Goal: Task Accomplishment & Management: Complete application form

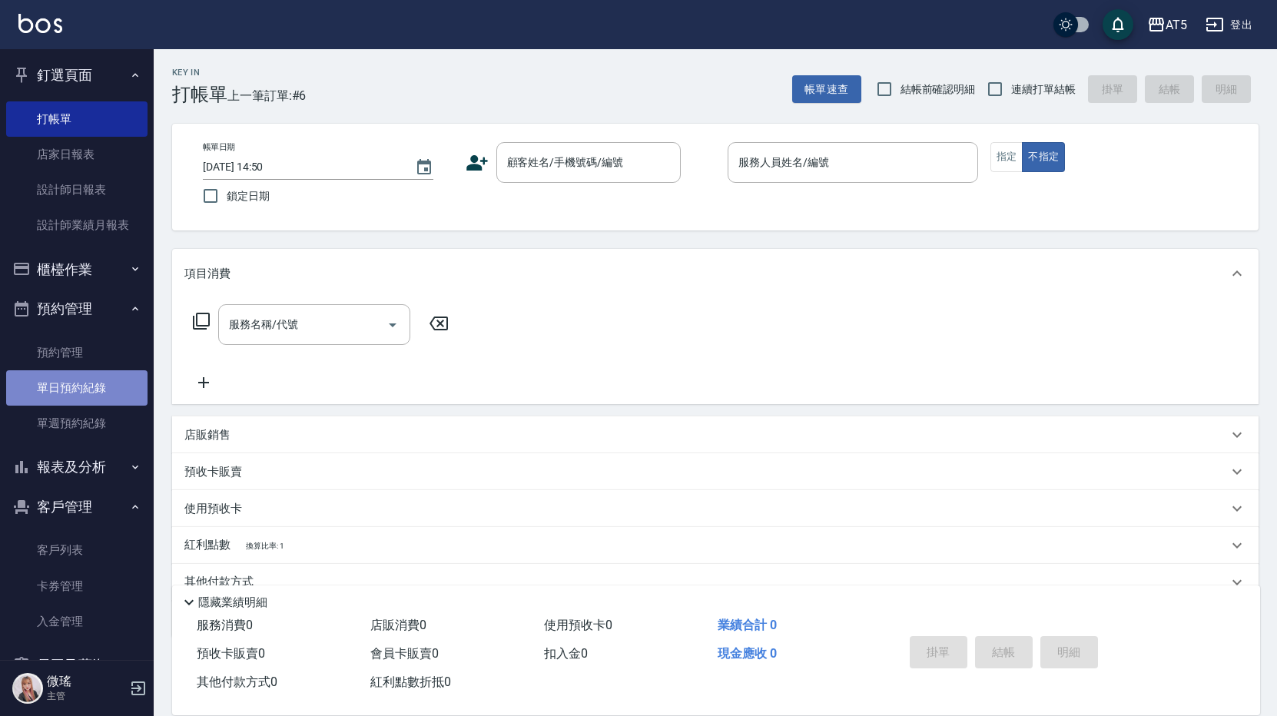
click at [96, 379] on link "單日預約紀錄" at bounding box center [76, 387] width 141 height 35
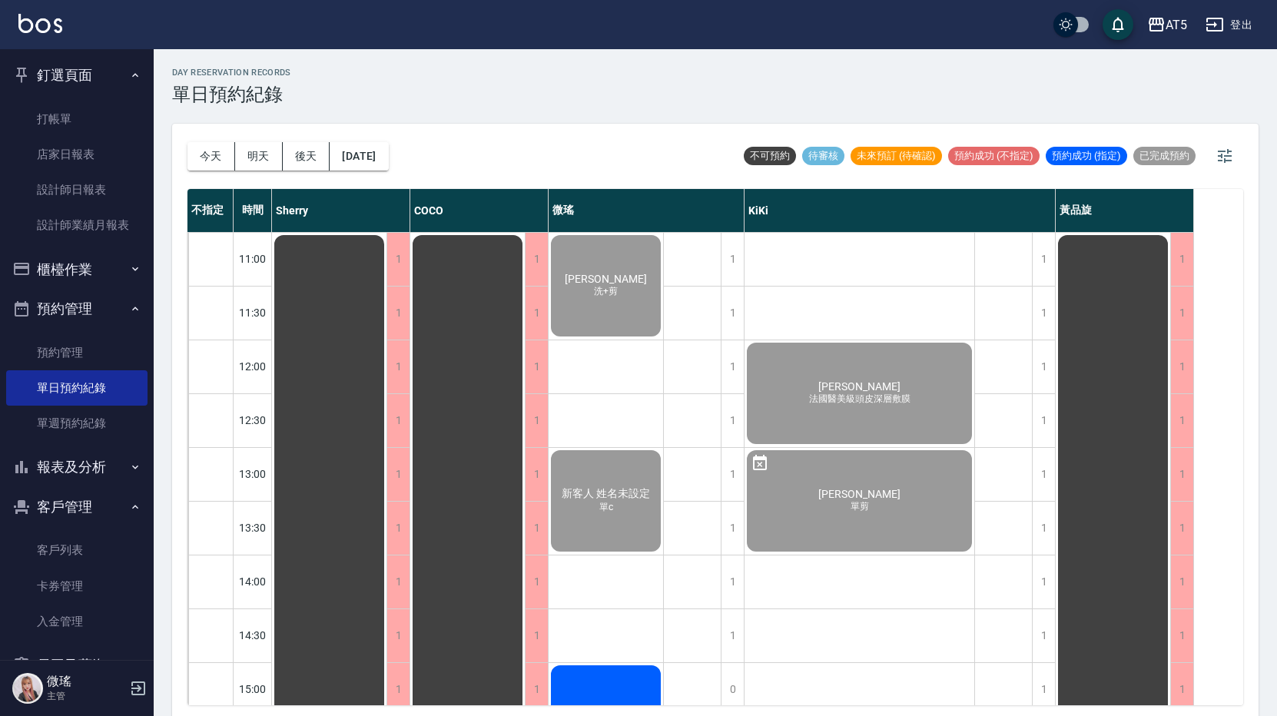
scroll to position [461, 0]
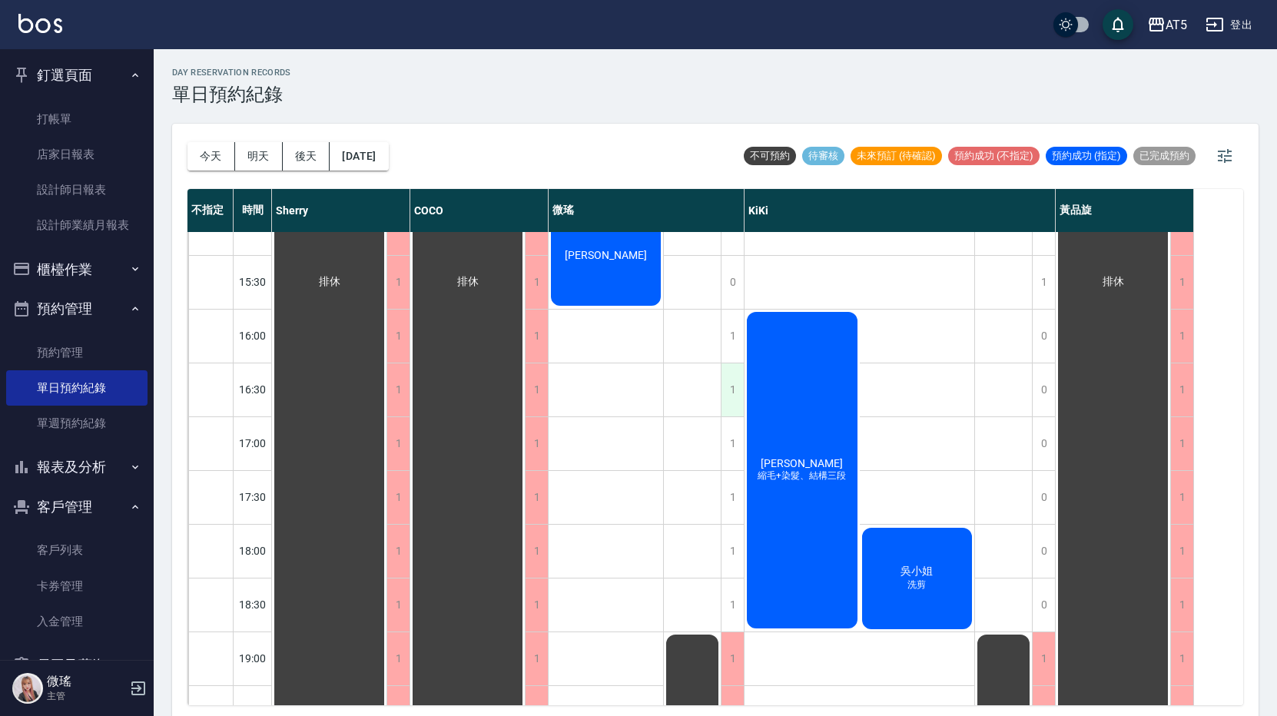
click at [728, 392] on div "1" at bounding box center [732, 389] width 23 height 53
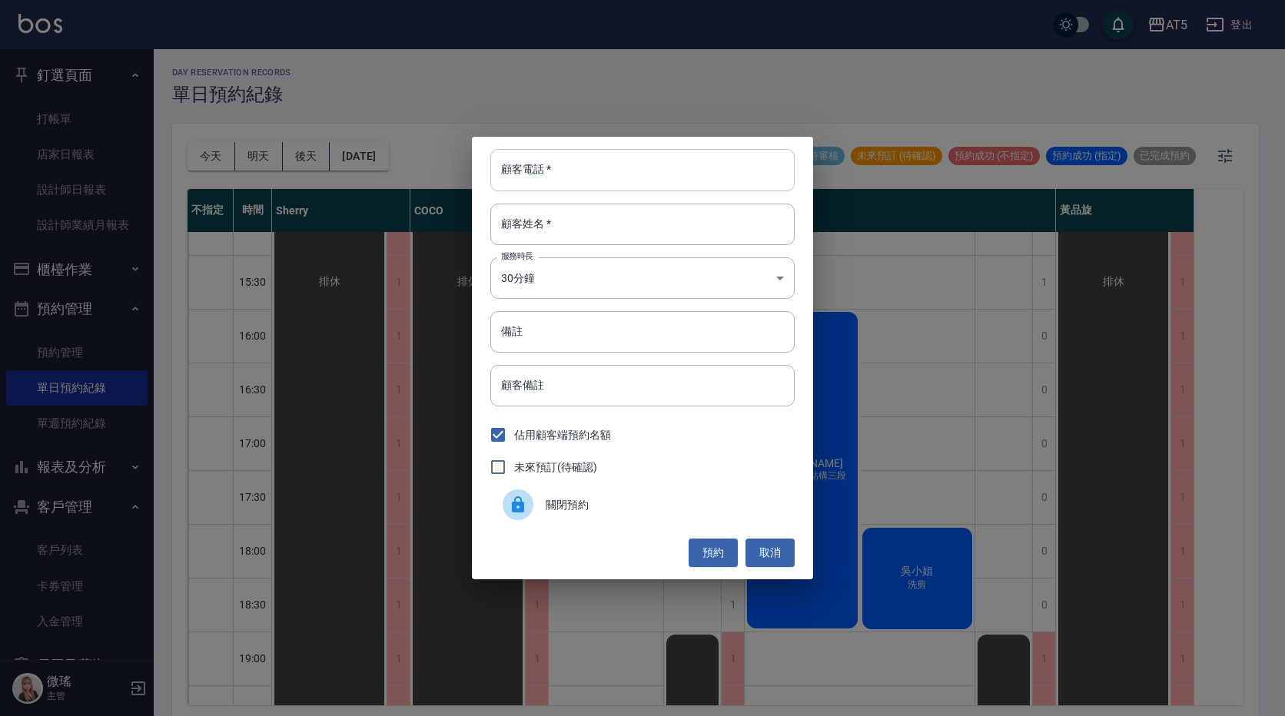
click at [595, 164] on input "顧客電話   *" at bounding box center [642, 169] width 304 height 41
type input "0900151461"
click at [679, 219] on input "顧客姓名   *" at bounding box center [642, 224] width 304 height 41
type input "h"
type input "蔡"
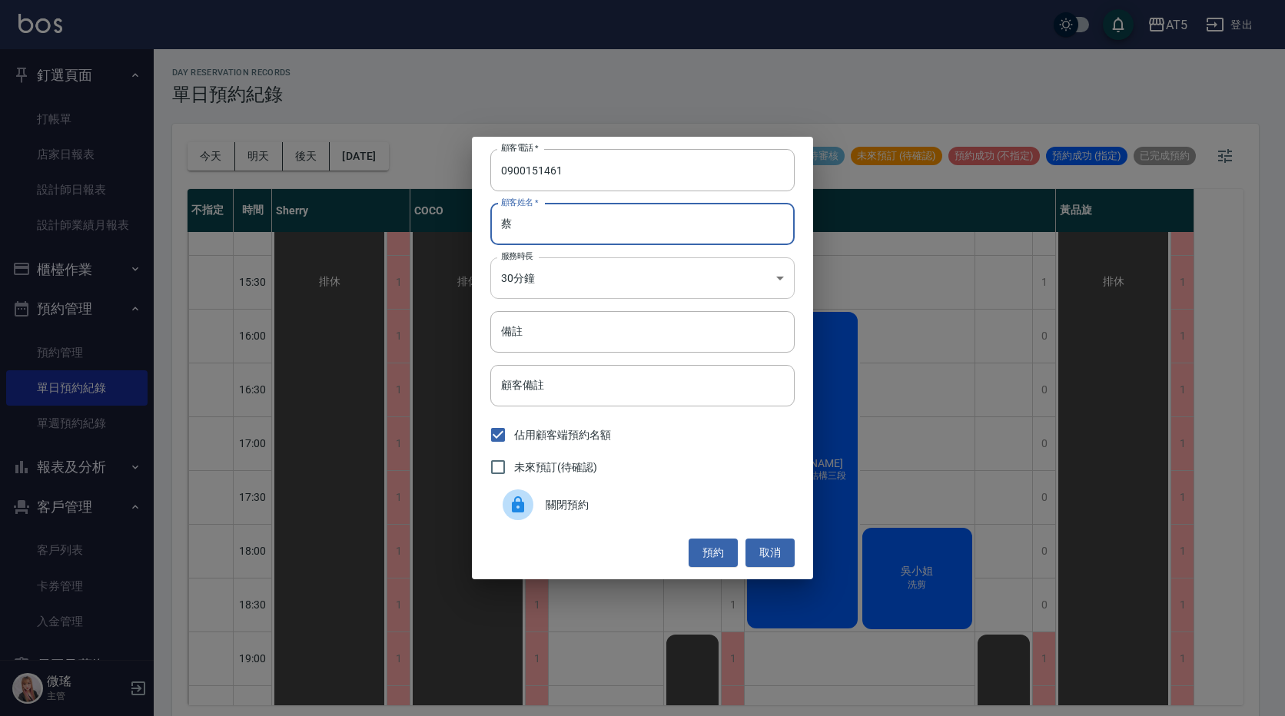
click at [532, 272] on body "AT5 登出 釘選頁面 打帳單 店家日報表 設計師日報表 設計師業績月報表 櫃檯作業 打帳單 帳單列表 現金收支登錄 高階收支登錄 材料自購登錄 每日結帳 排…" at bounding box center [642, 360] width 1285 height 721
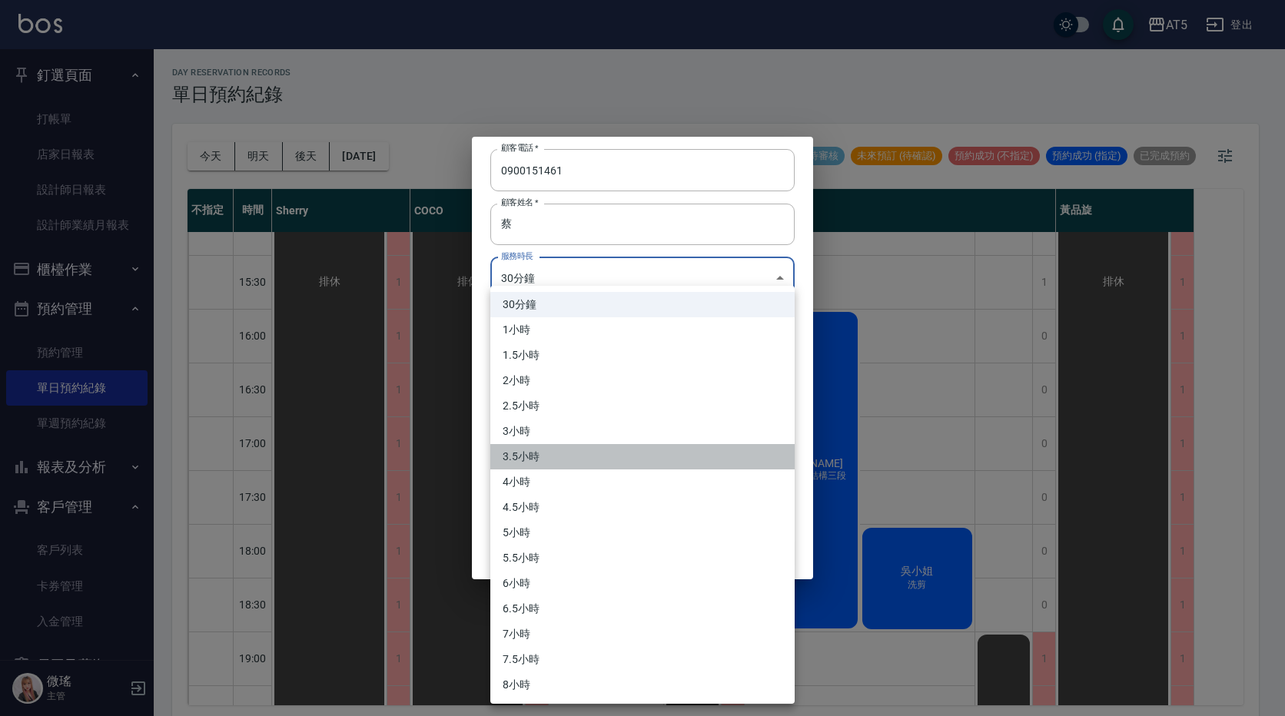
click at [532, 455] on li "3.5小時" at bounding box center [642, 456] width 304 height 25
type input "7"
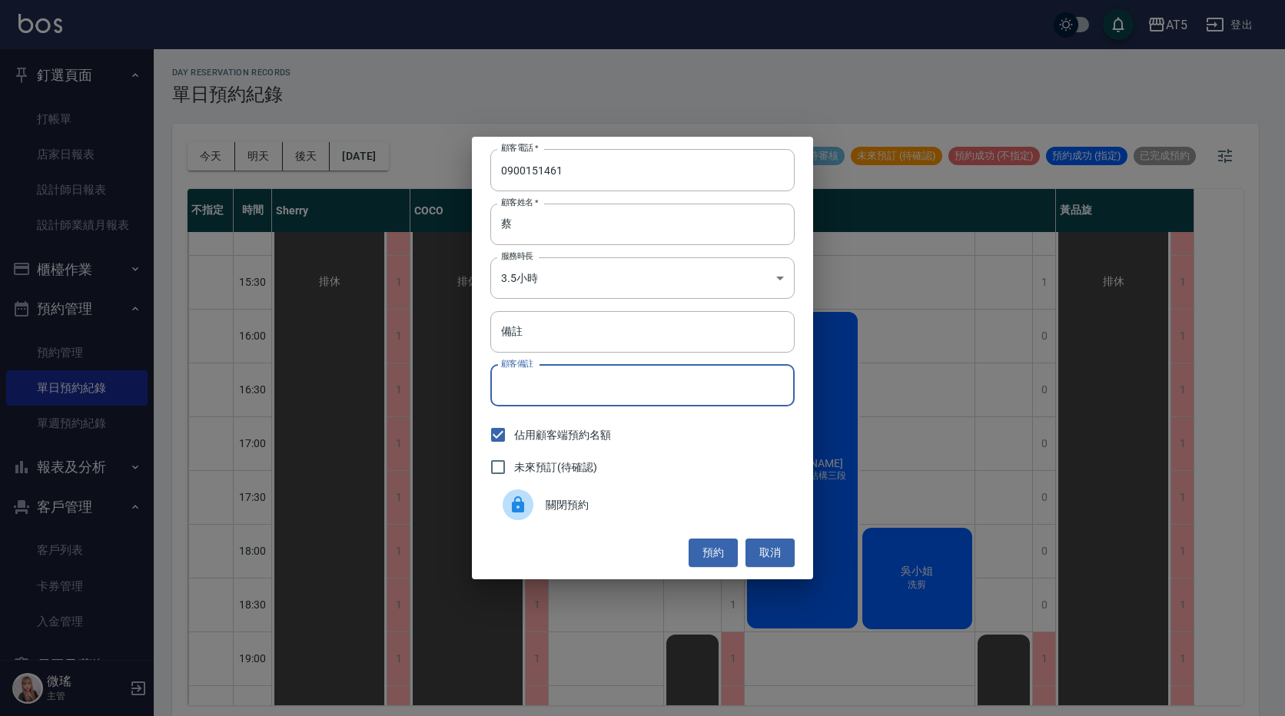
click at [552, 397] on input "顧客備註" at bounding box center [642, 385] width 304 height 41
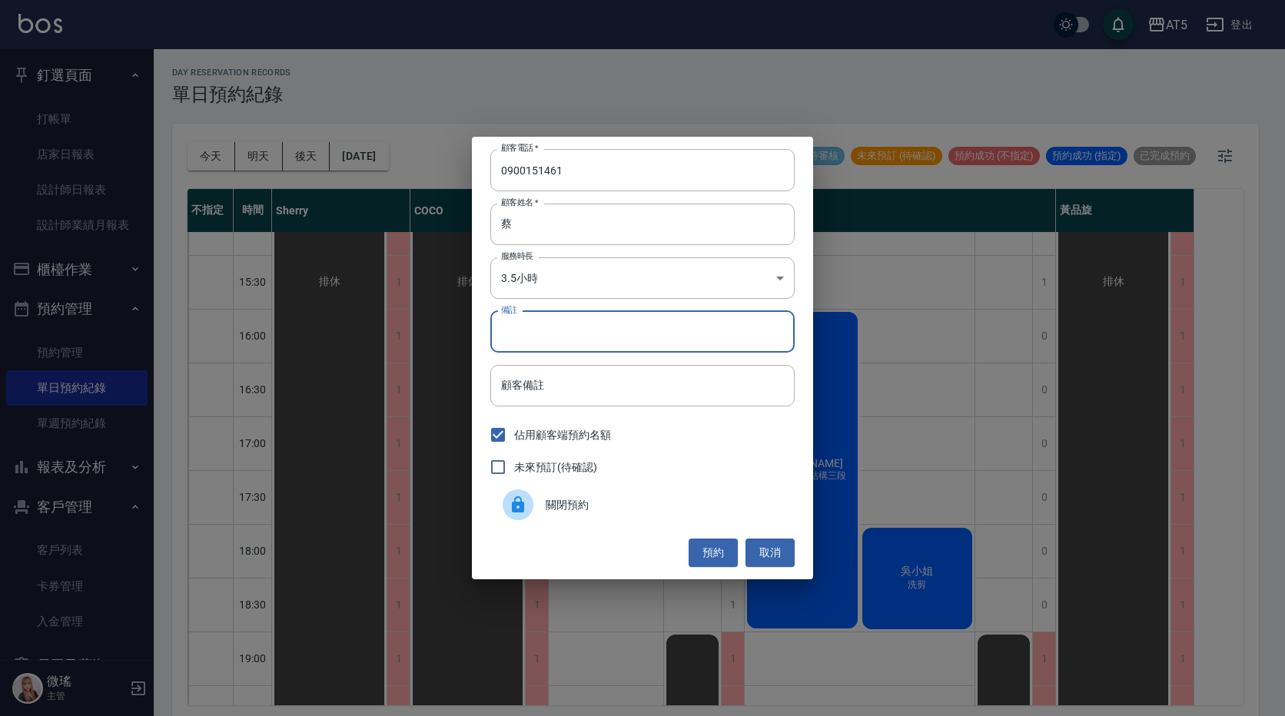
click at [536, 331] on input "備註" at bounding box center [642, 331] width 304 height 41
click at [549, 340] on input "備註" at bounding box center [642, 331] width 304 height 41
click at [522, 330] on input "備註" at bounding box center [642, 331] width 304 height 41
type input "趟"
click at [532, 327] on input "趟" at bounding box center [642, 331] width 304 height 41
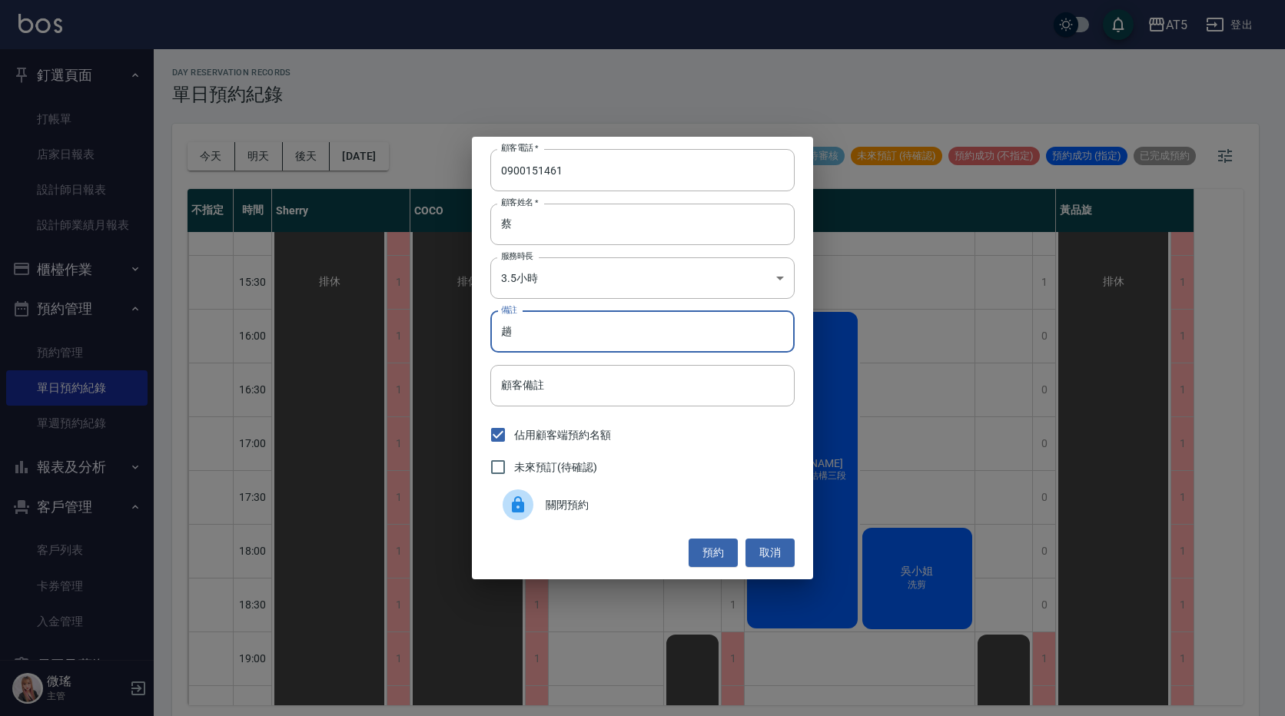
click at [522, 328] on input "趟" at bounding box center [642, 331] width 304 height 41
type input "盎"
type input "燙"
click at [703, 545] on button "預約" at bounding box center [712, 553] width 49 height 28
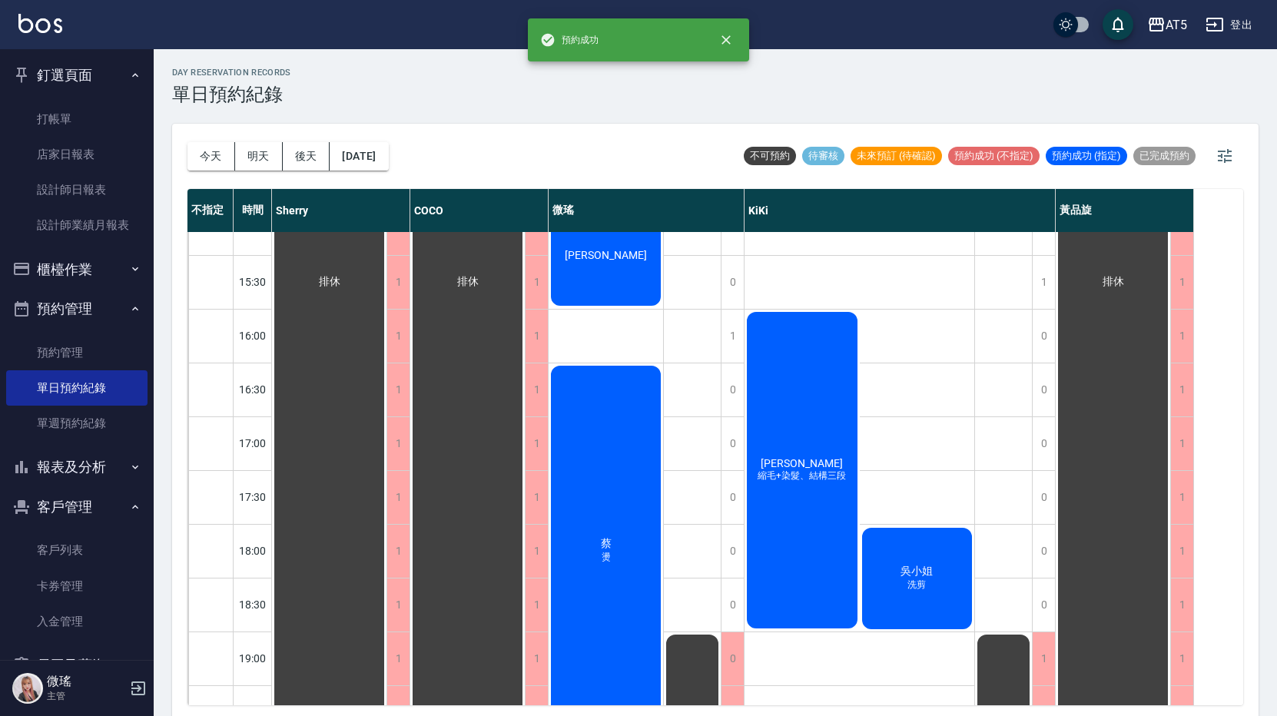
scroll to position [231, 0]
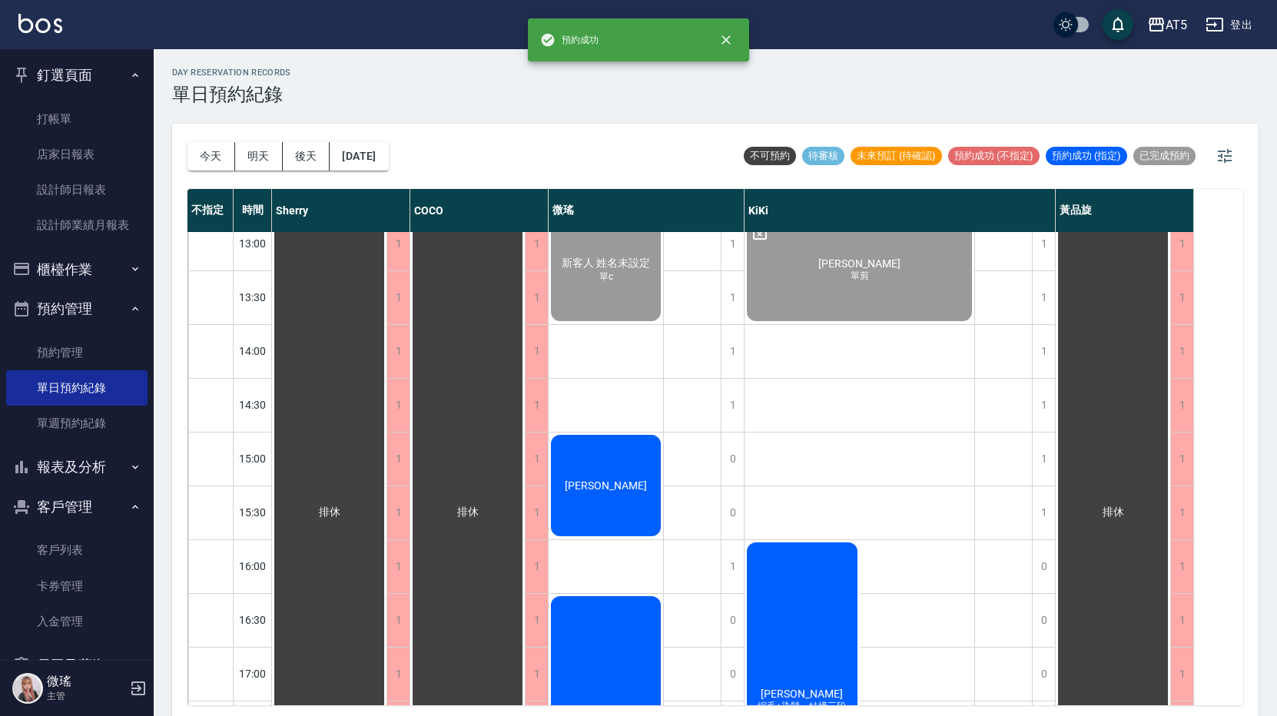
click at [386, 466] on div "[PERSON_NAME]" at bounding box center [329, 512] width 114 height 1020
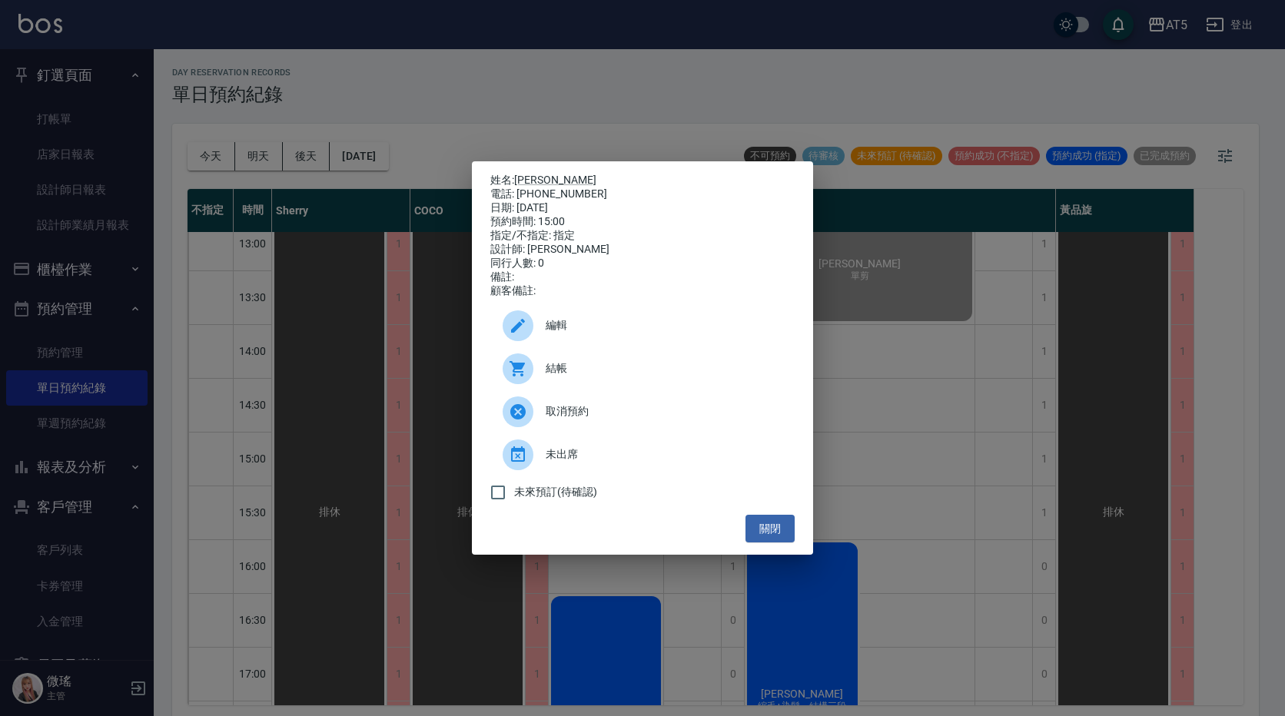
click at [596, 403] on div "取消預約" at bounding box center [642, 411] width 304 height 43
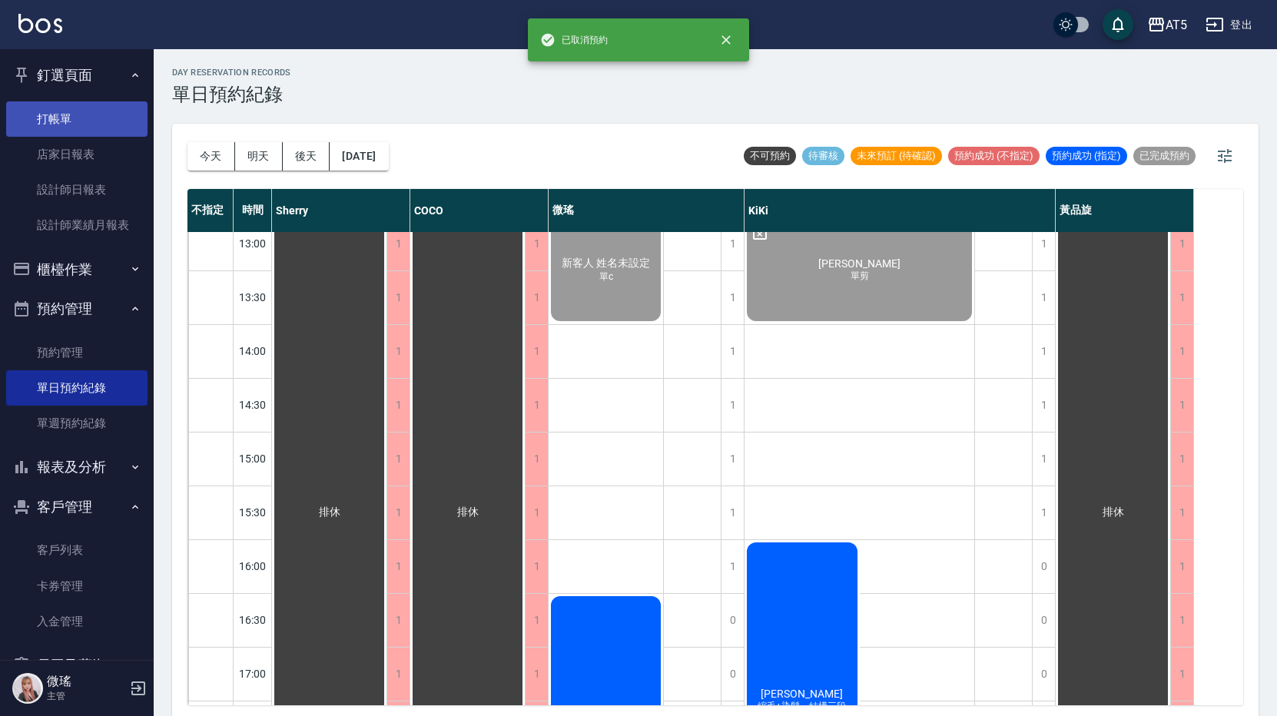
click at [49, 108] on link "打帳單" at bounding box center [76, 118] width 141 height 35
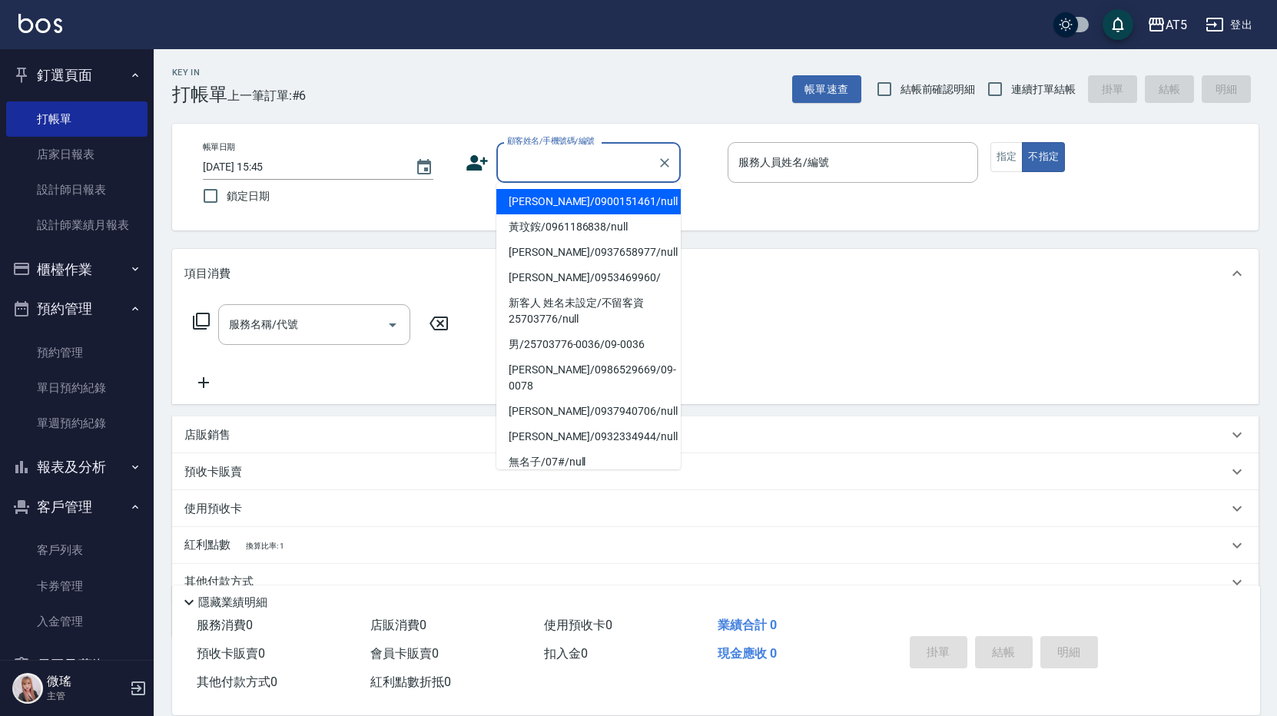
click at [538, 151] on input "顧客姓名/手機號碼/編號" at bounding box center [577, 162] width 148 height 27
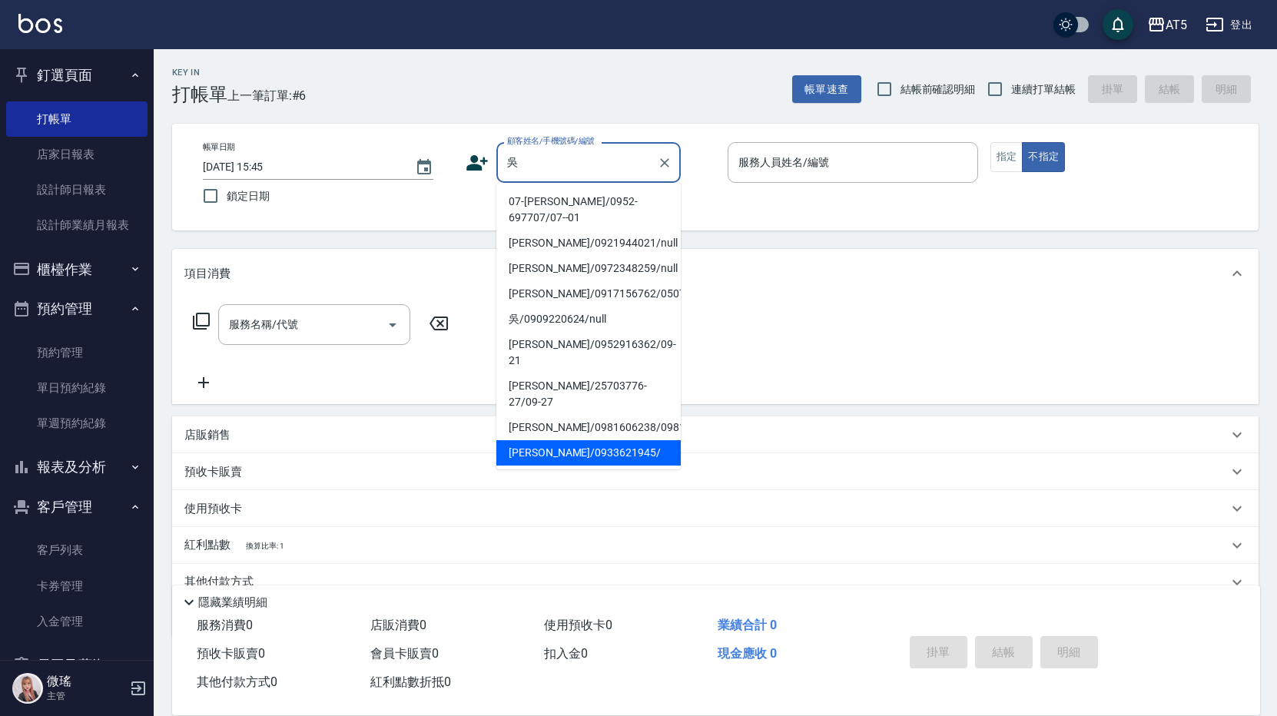
scroll to position [77, 0]
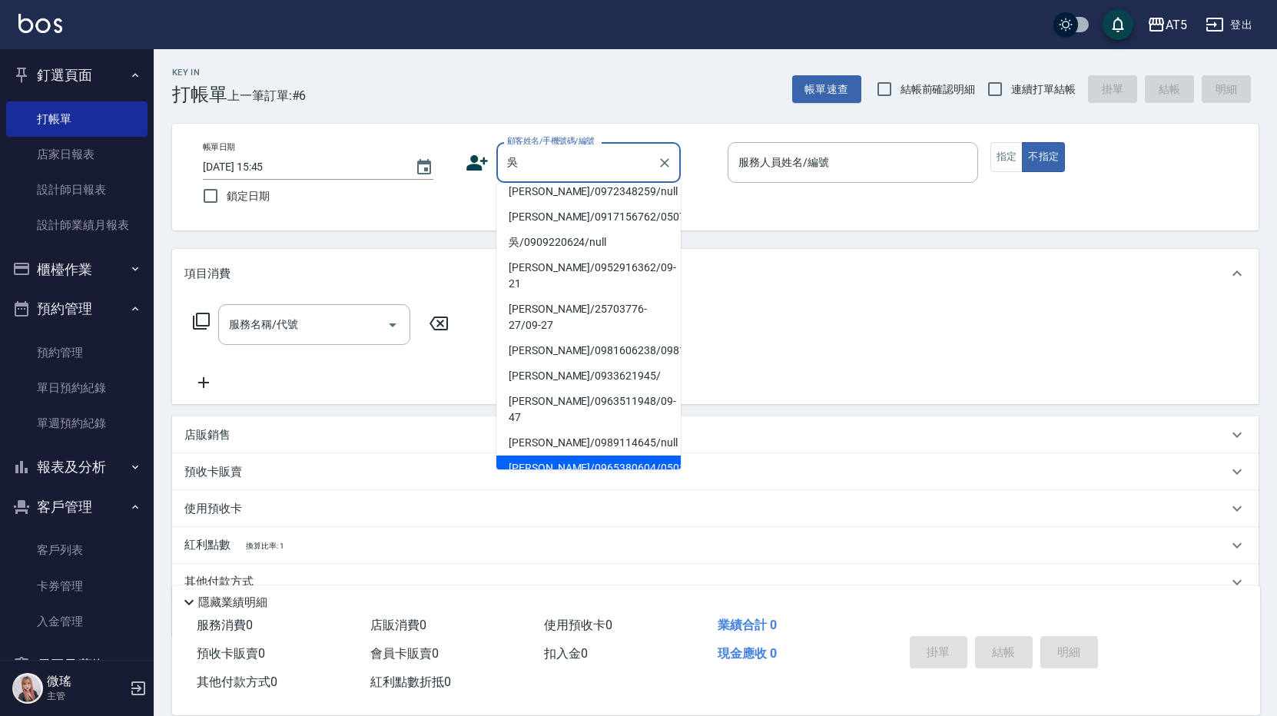
click at [560, 389] on li "[PERSON_NAME]/0933621945/" at bounding box center [588, 375] width 184 height 25
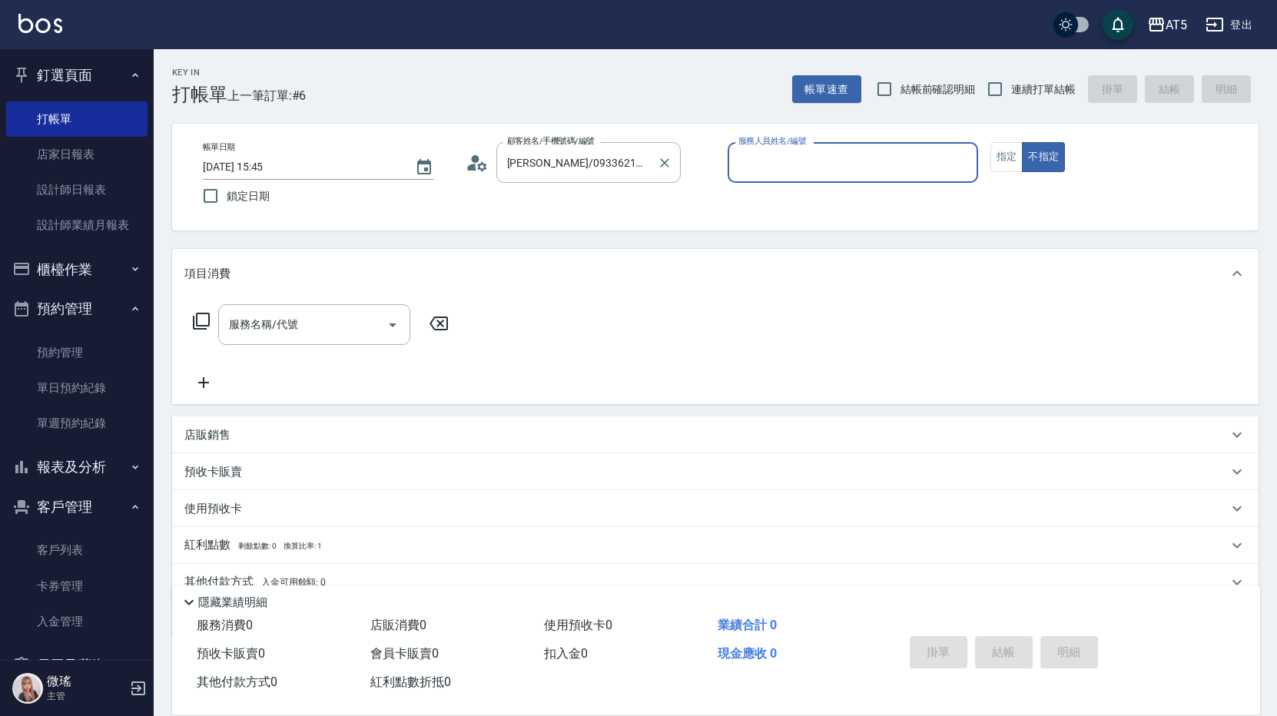
click at [589, 137] on label "顧客姓名/手機號碼/編號" at bounding box center [551, 141] width 88 height 12
click at [589, 149] on input "[PERSON_NAME]/0933621945/" at bounding box center [577, 162] width 148 height 27
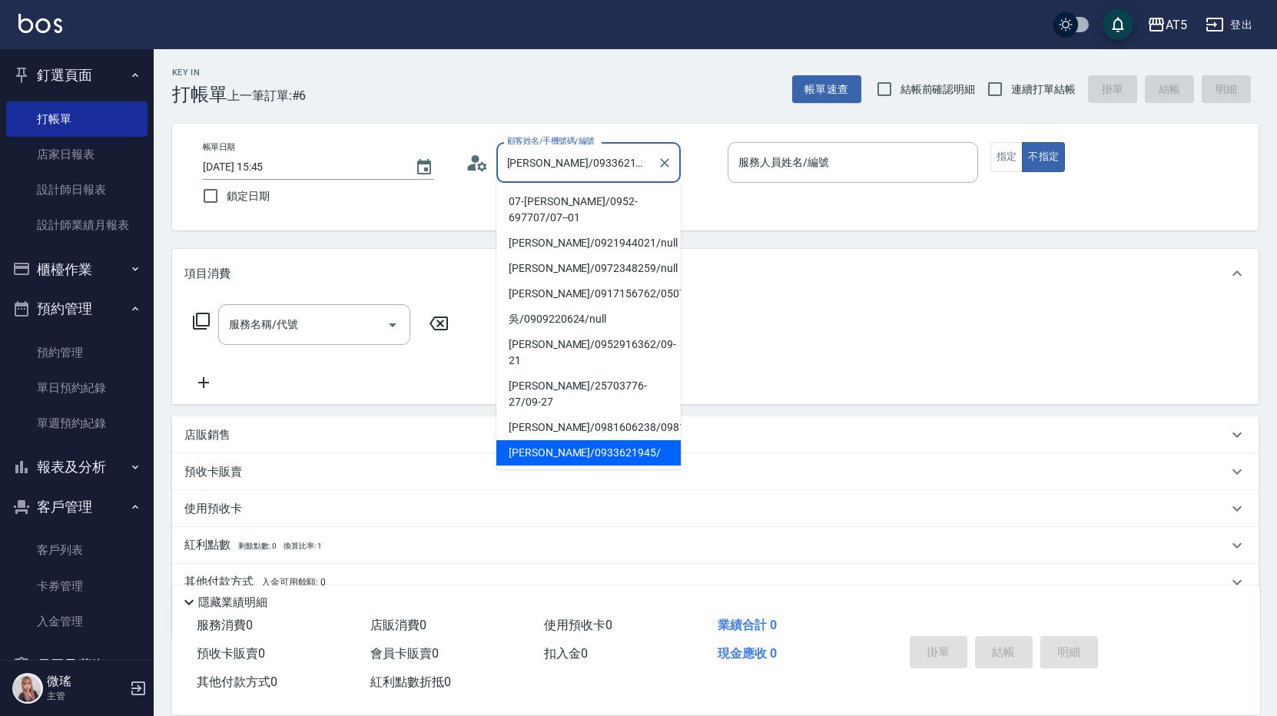
click at [595, 159] on input "[PERSON_NAME]/0933621945/" at bounding box center [577, 162] width 148 height 27
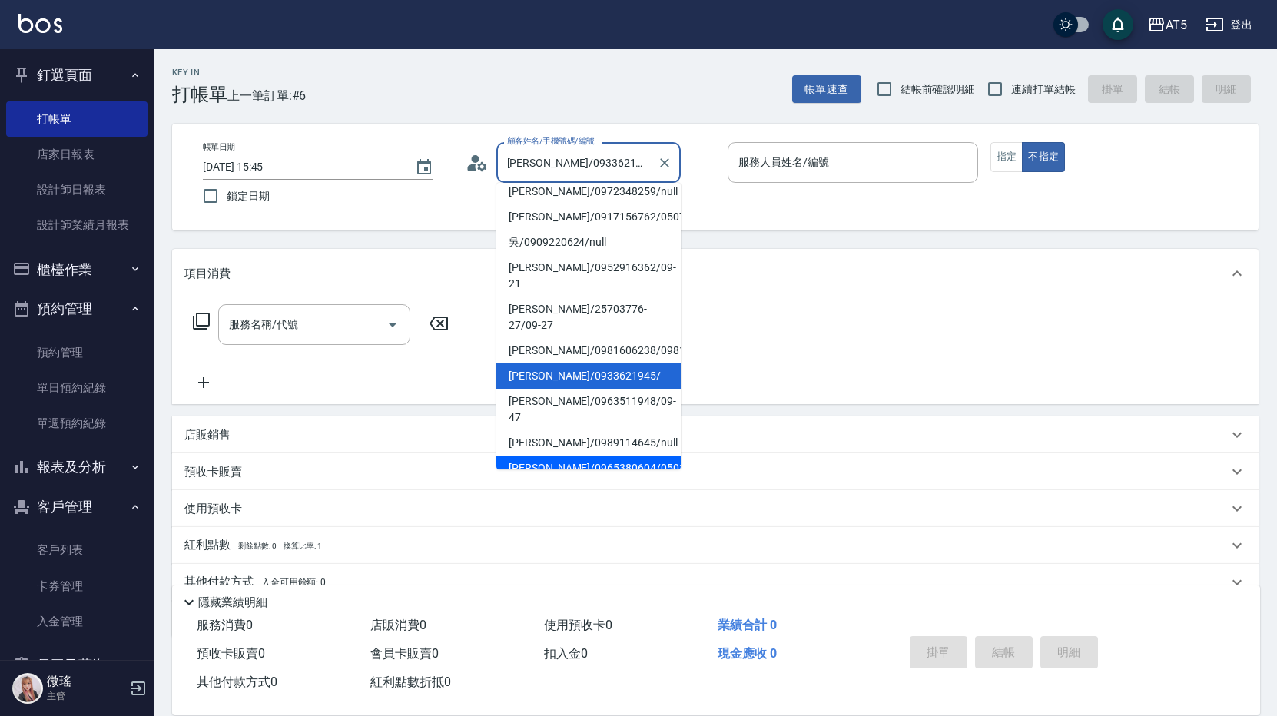
click at [567, 456] on li "[PERSON_NAME]/0965380604/05019" at bounding box center [588, 468] width 184 height 25
type input "[PERSON_NAME]/0965380604/05019"
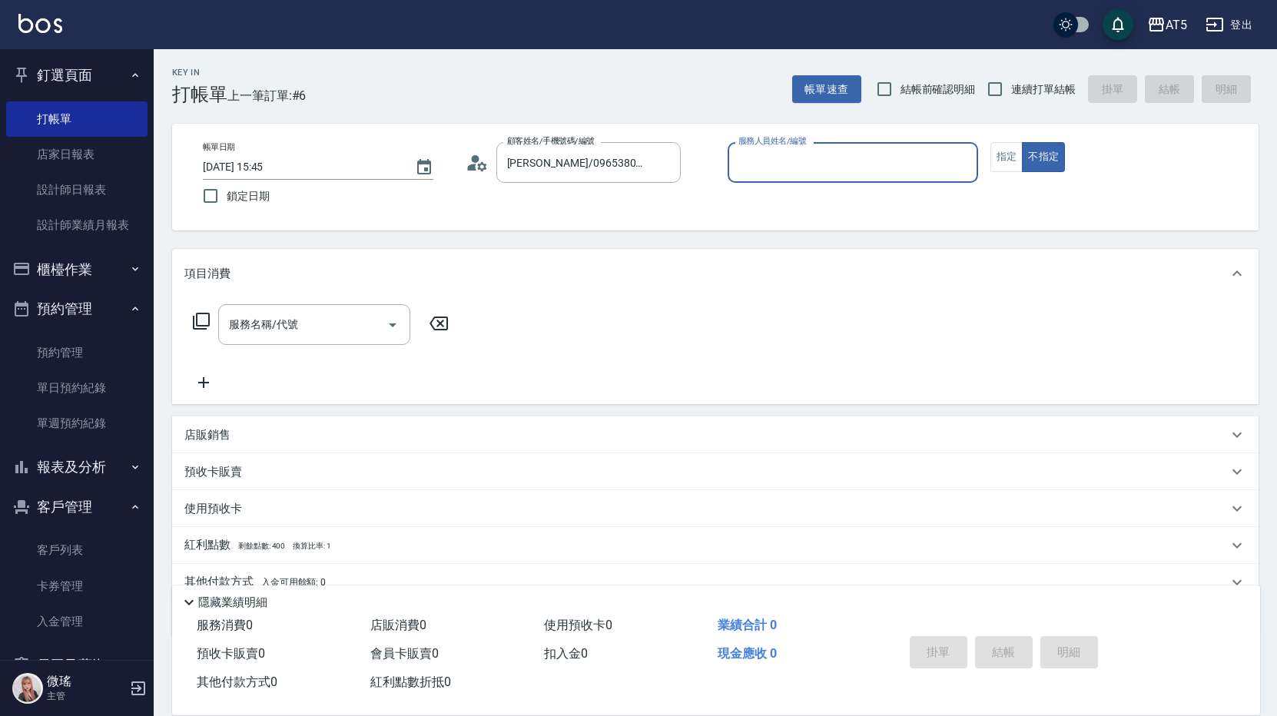
click at [858, 174] on input "服務人員姓名/編號" at bounding box center [853, 162] width 237 height 27
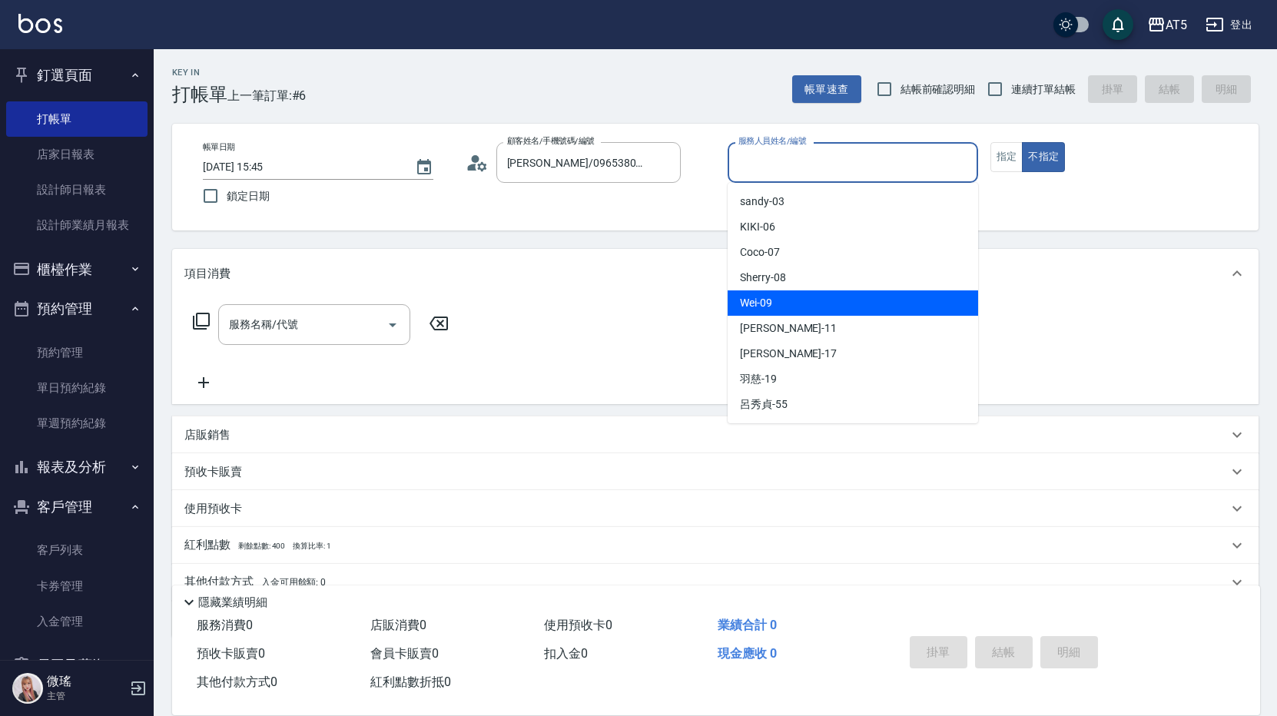
click at [791, 293] on div "Wei -09" at bounding box center [853, 302] width 250 height 25
type input "Wei-09"
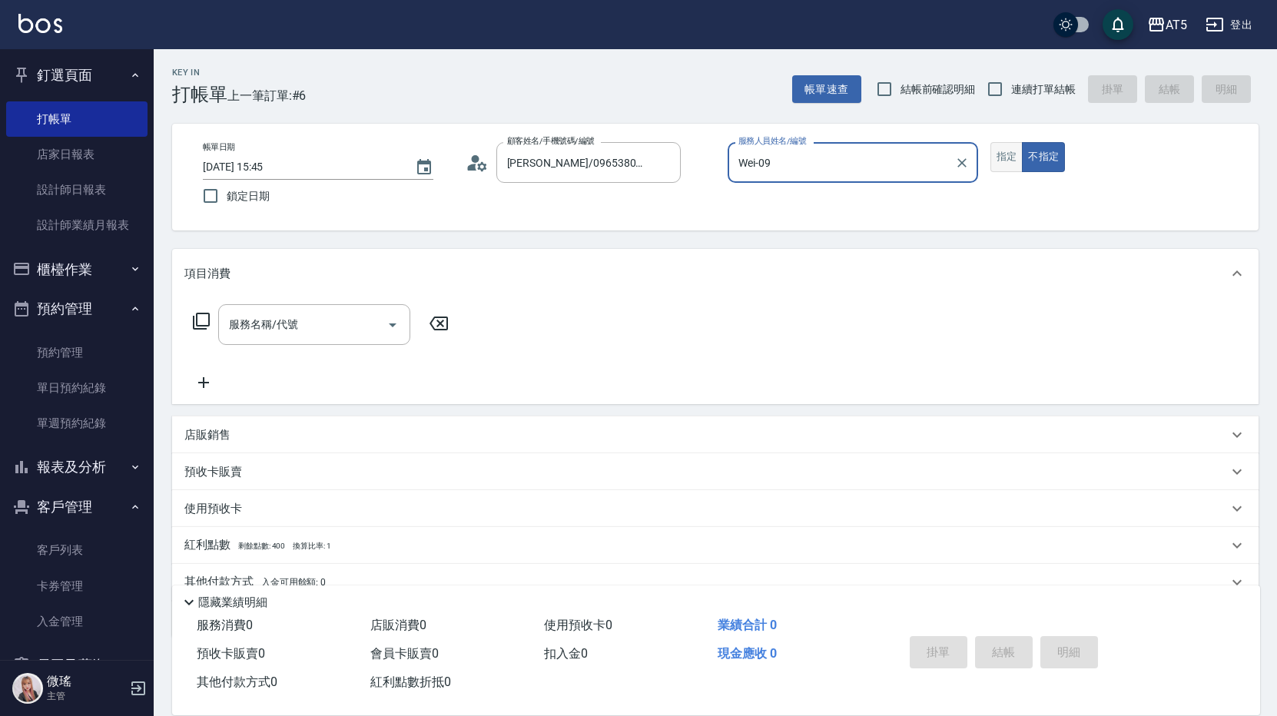
click at [993, 163] on button "指定" at bounding box center [1006, 157] width 33 height 30
click at [313, 316] on input "服務名稱/代號" at bounding box center [302, 324] width 155 height 27
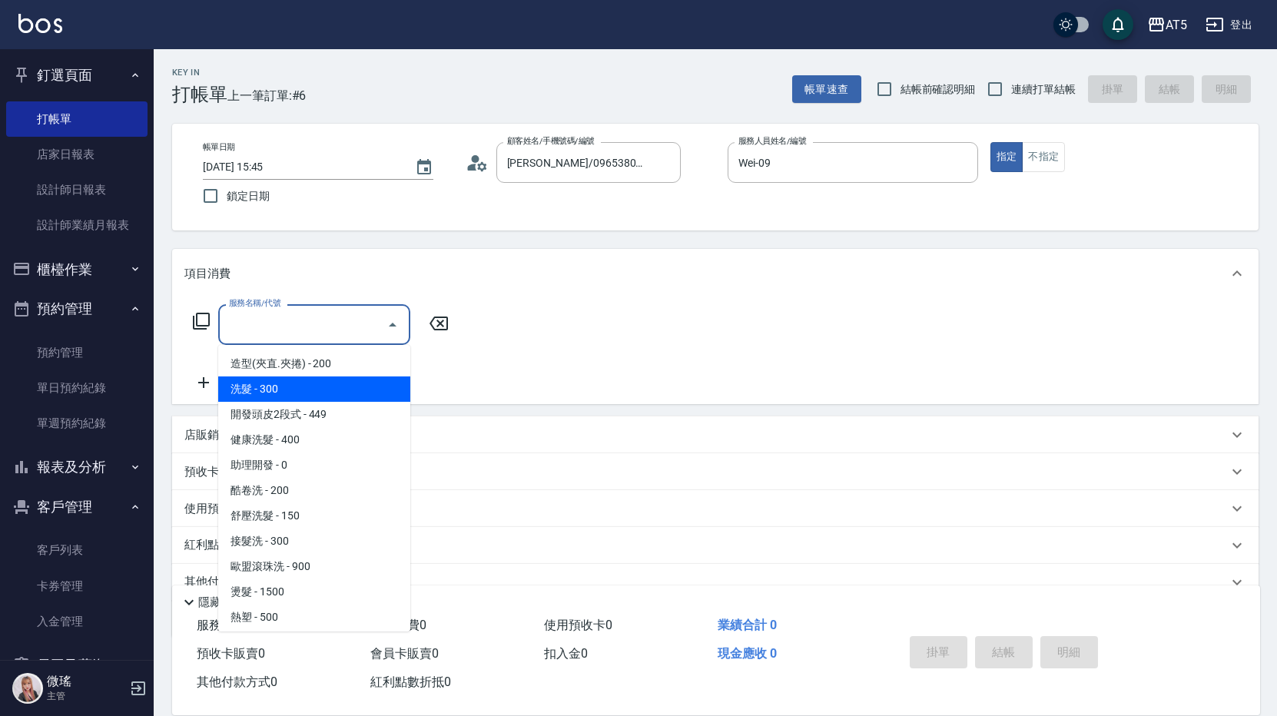
click at [292, 390] on span "洗髮 - 300" at bounding box center [314, 388] width 192 height 25
type input "洗髮(201)"
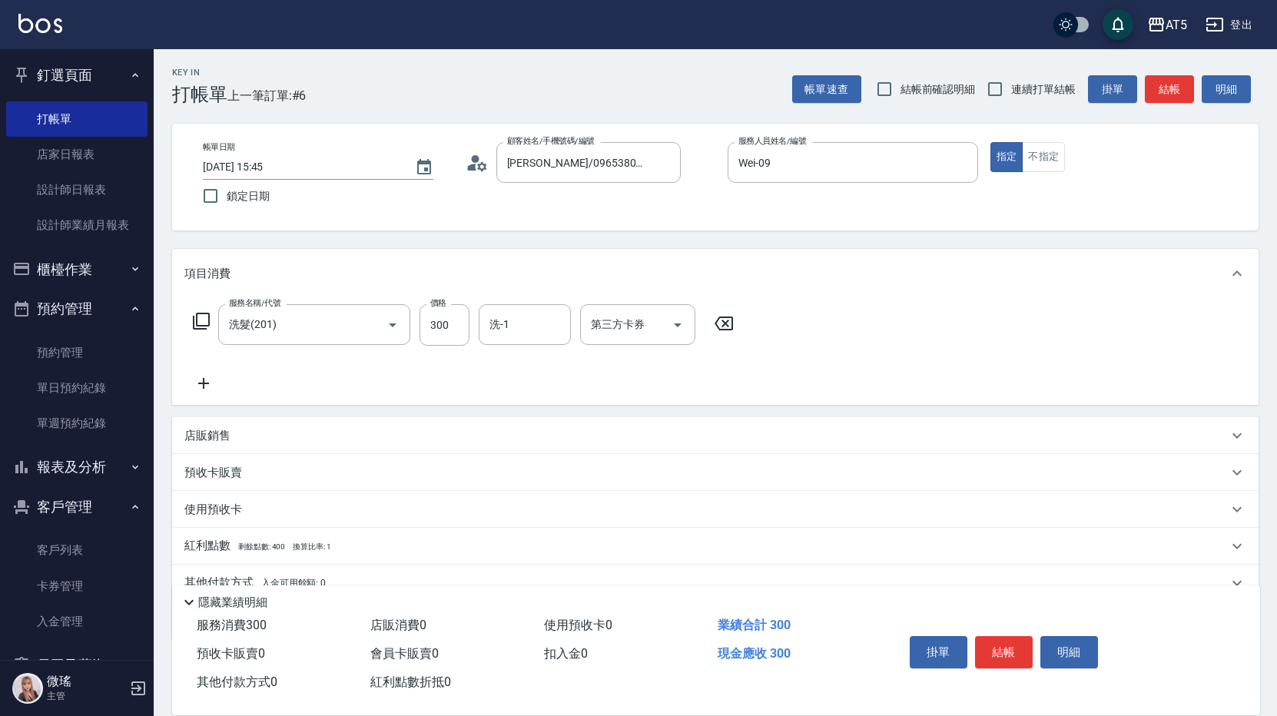
drag, startPoint x: 195, startPoint y: 385, endPoint x: 208, endPoint y: 381, distance: 13.6
click at [208, 381] on icon at bounding box center [203, 383] width 38 height 18
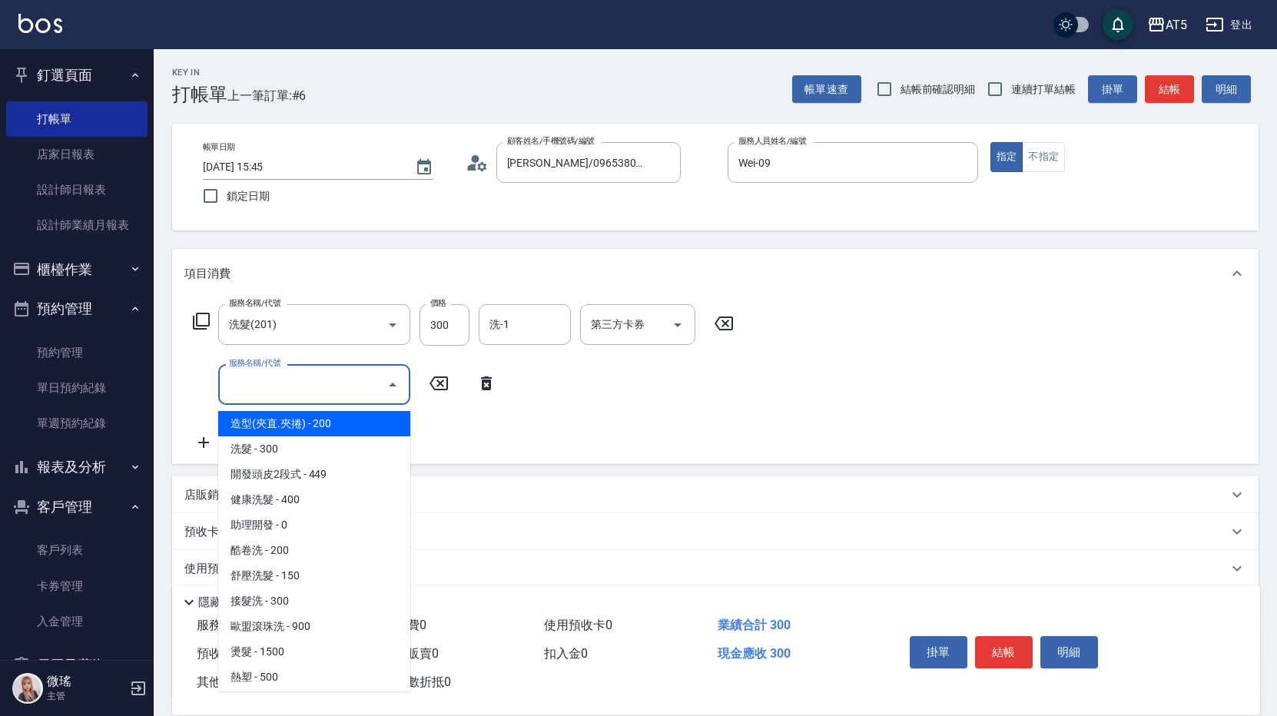
click at [288, 393] on input "服務名稱/代號" at bounding box center [302, 384] width 155 height 27
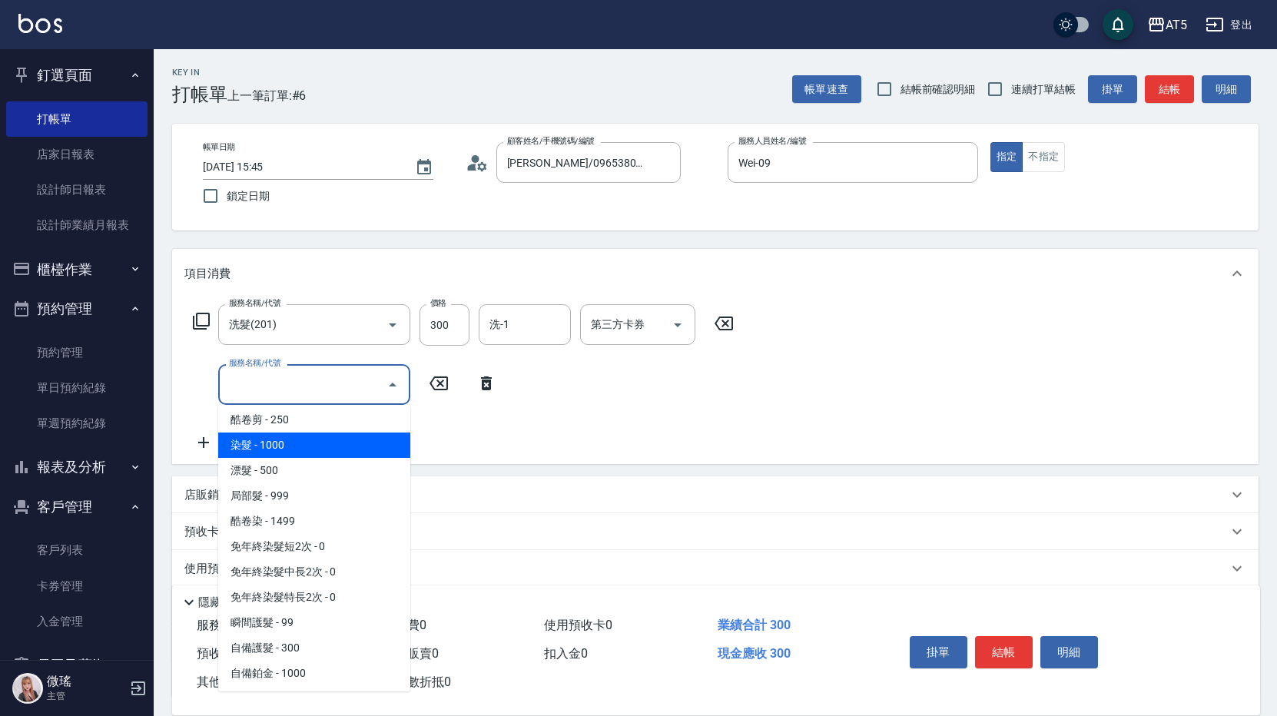
scroll to position [307, 0]
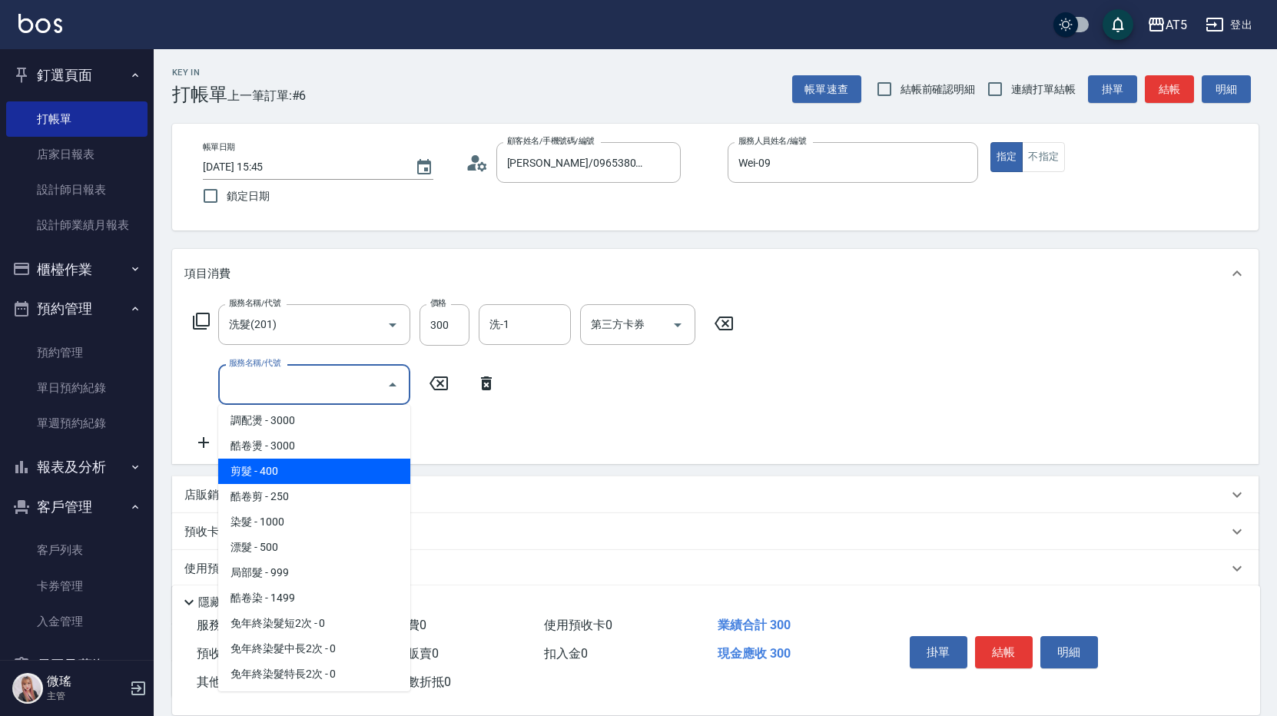
click at [314, 466] on span "剪髮 - 400" at bounding box center [314, 471] width 192 height 25
type input "70"
type input "剪髮(401)"
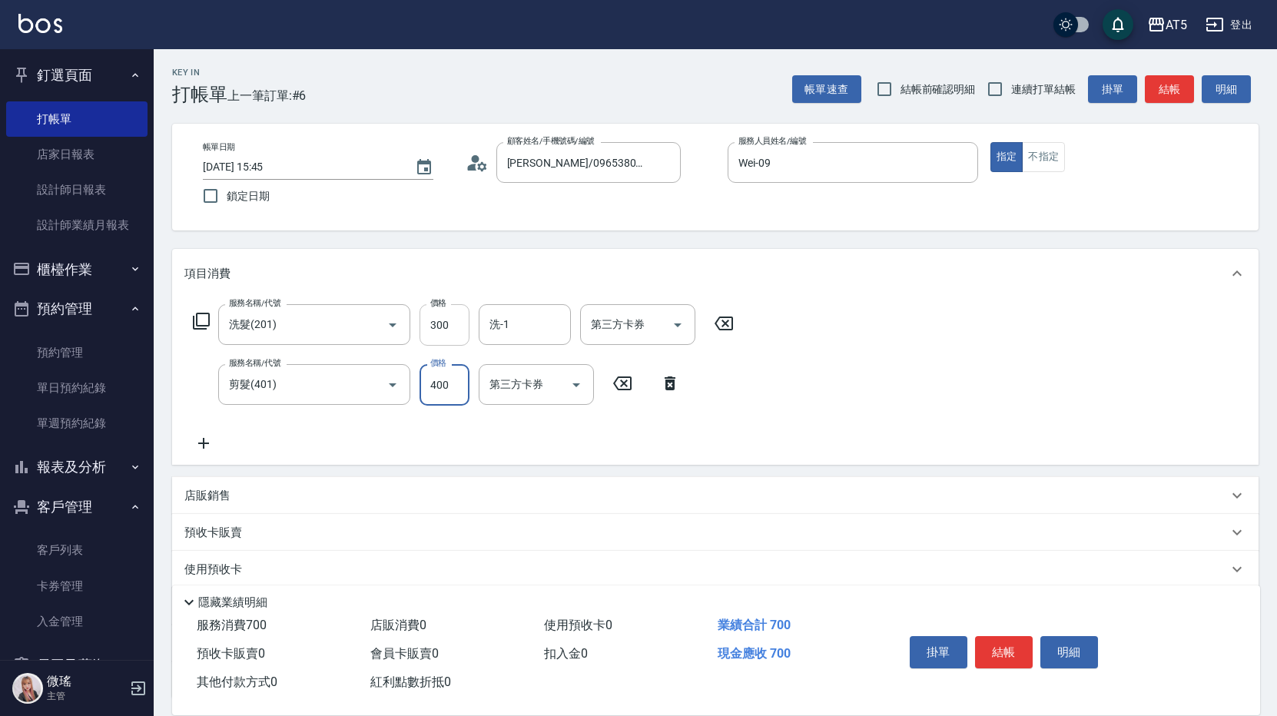
click at [451, 323] on input "300" at bounding box center [445, 324] width 50 height 41
type input "0"
click at [444, 318] on input "0" at bounding box center [445, 324] width 50 height 41
type input "40"
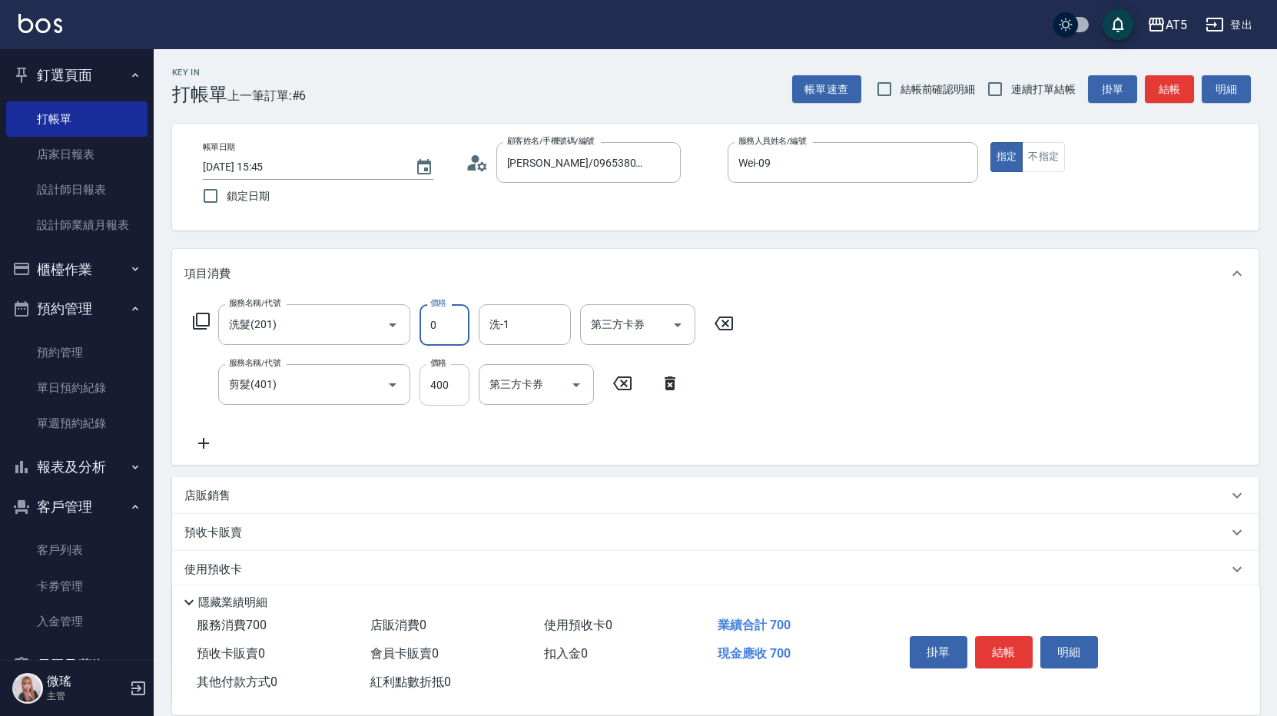
click at [447, 318] on input "0" at bounding box center [445, 324] width 50 height 41
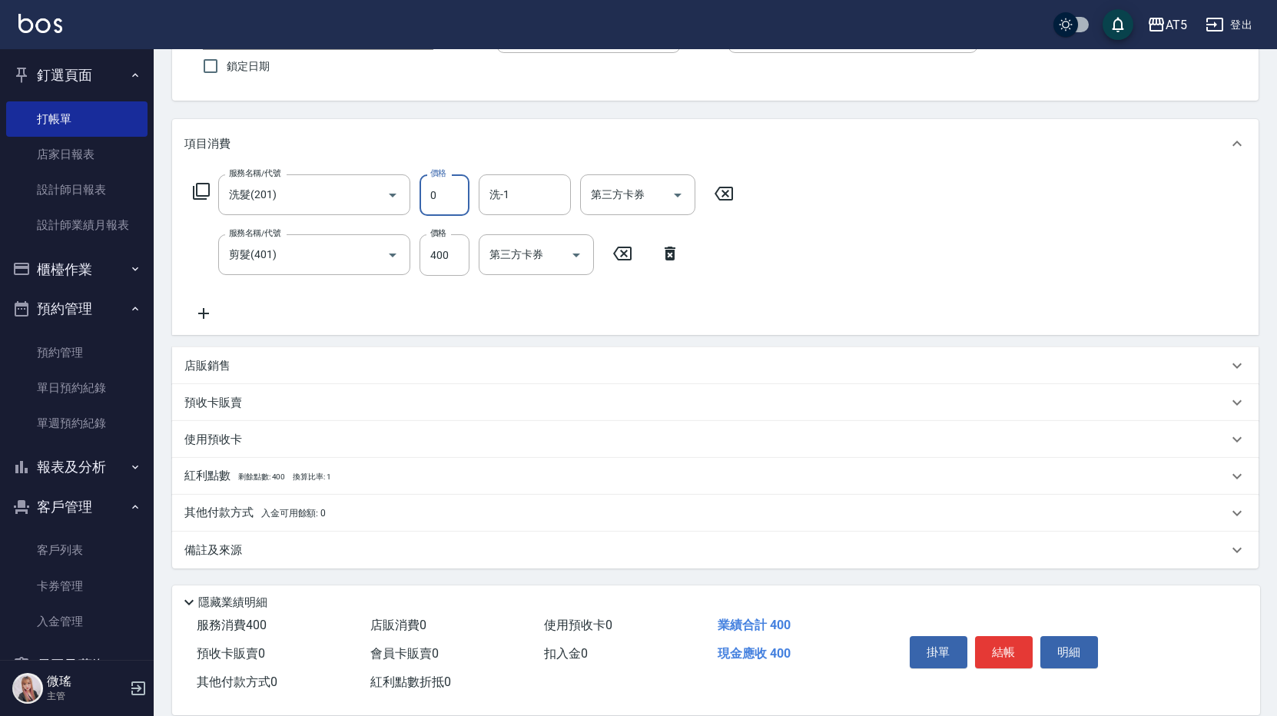
click at [446, 179] on input "0" at bounding box center [445, 194] width 50 height 41
type input "220"
type input "60"
type input "2200"
type input "260"
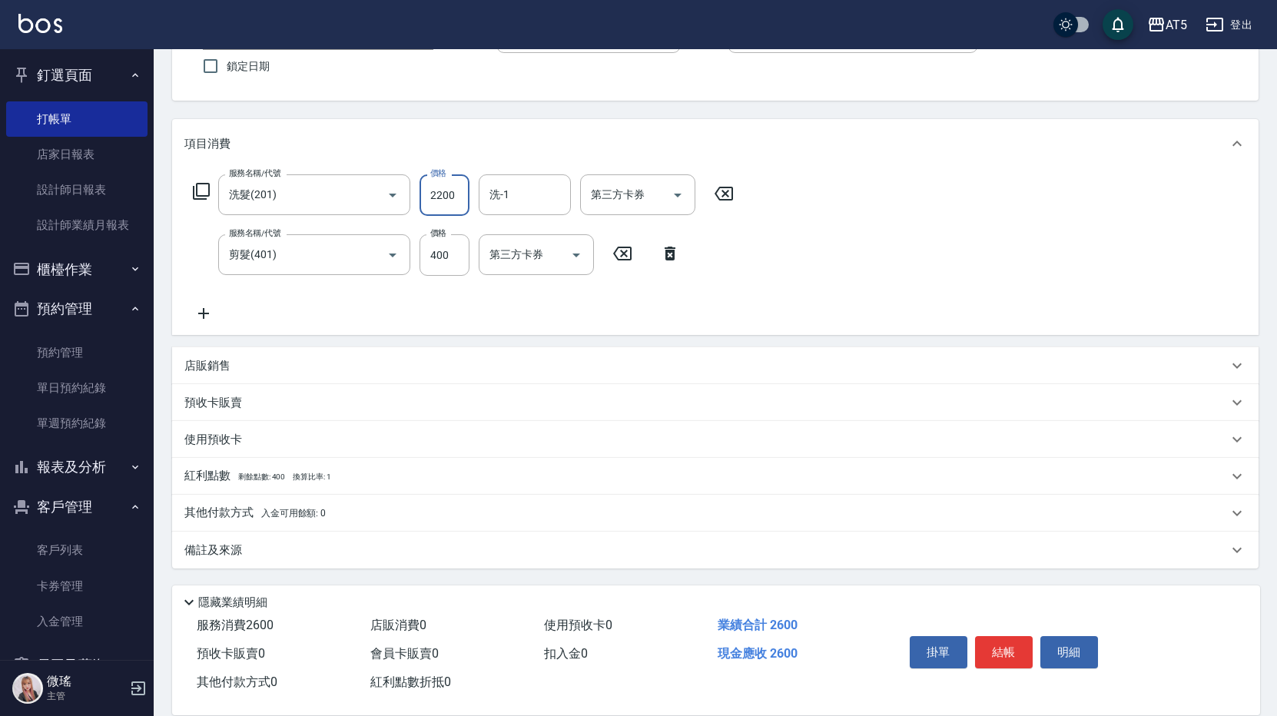
type input "200"
type input "60"
type input "200"
click at [453, 247] on input "400" at bounding box center [445, 254] width 50 height 41
type input "20"
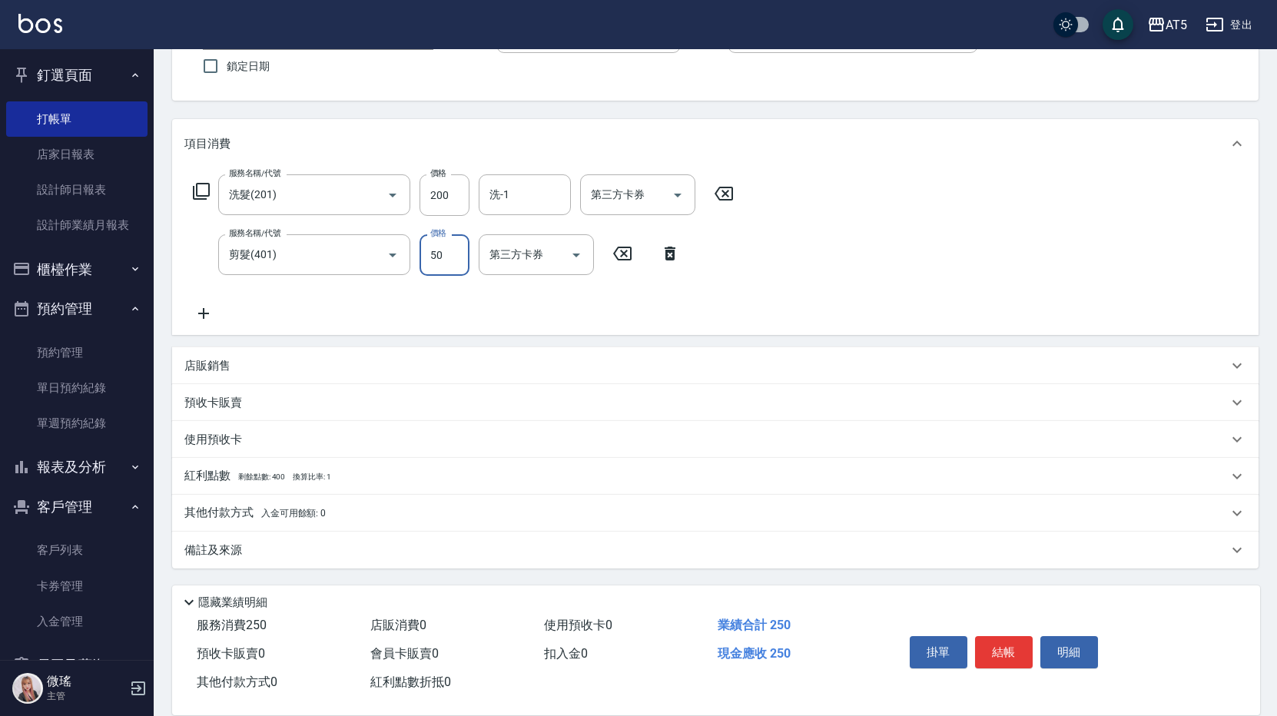
type input "500"
type input "70"
type input "500"
click at [987, 222] on div "服務名稱/代號 洗髮(201) 服務名稱/代號 價格 200 價格 洗-1 洗-1 第三方卡券 第三方卡券 服務名稱/代號 剪髮(401) 服務名稱/代號 價…" at bounding box center [715, 251] width 1086 height 167
click at [1011, 648] on button "結帳" at bounding box center [1004, 652] width 58 height 32
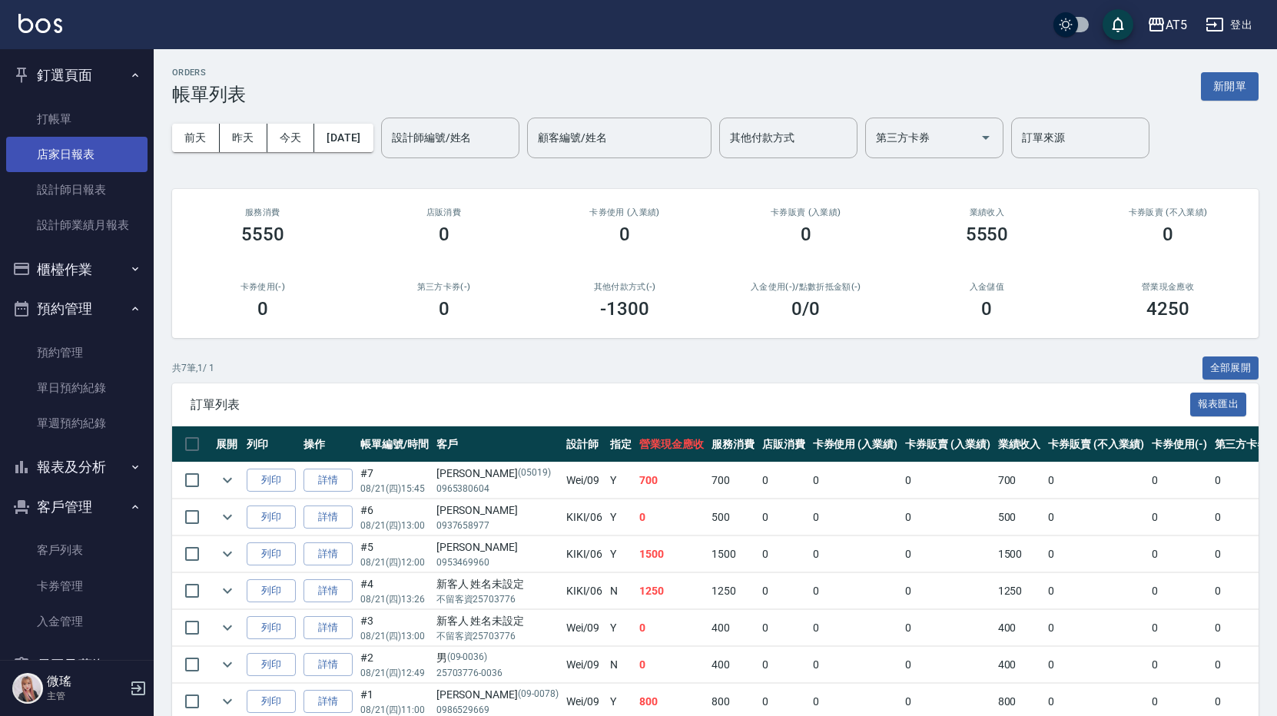
click at [63, 145] on link "店家日報表" at bounding box center [76, 154] width 141 height 35
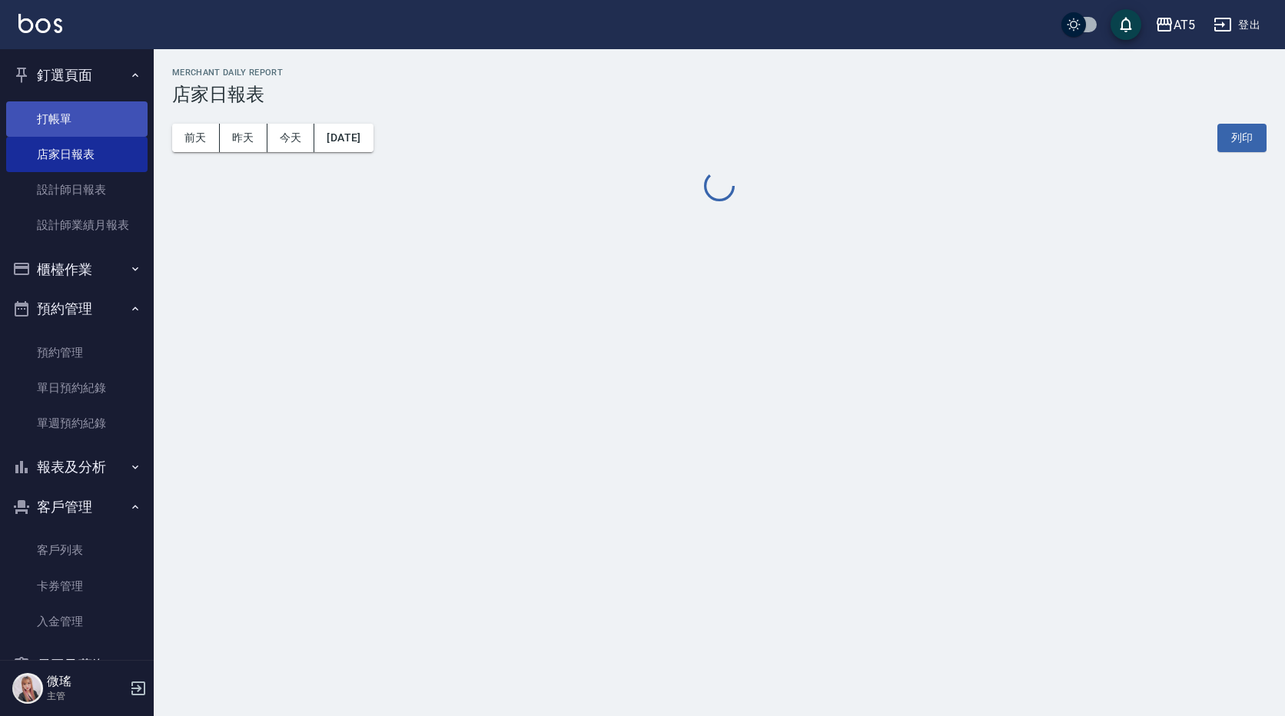
click at [74, 121] on link "打帳單" at bounding box center [76, 118] width 141 height 35
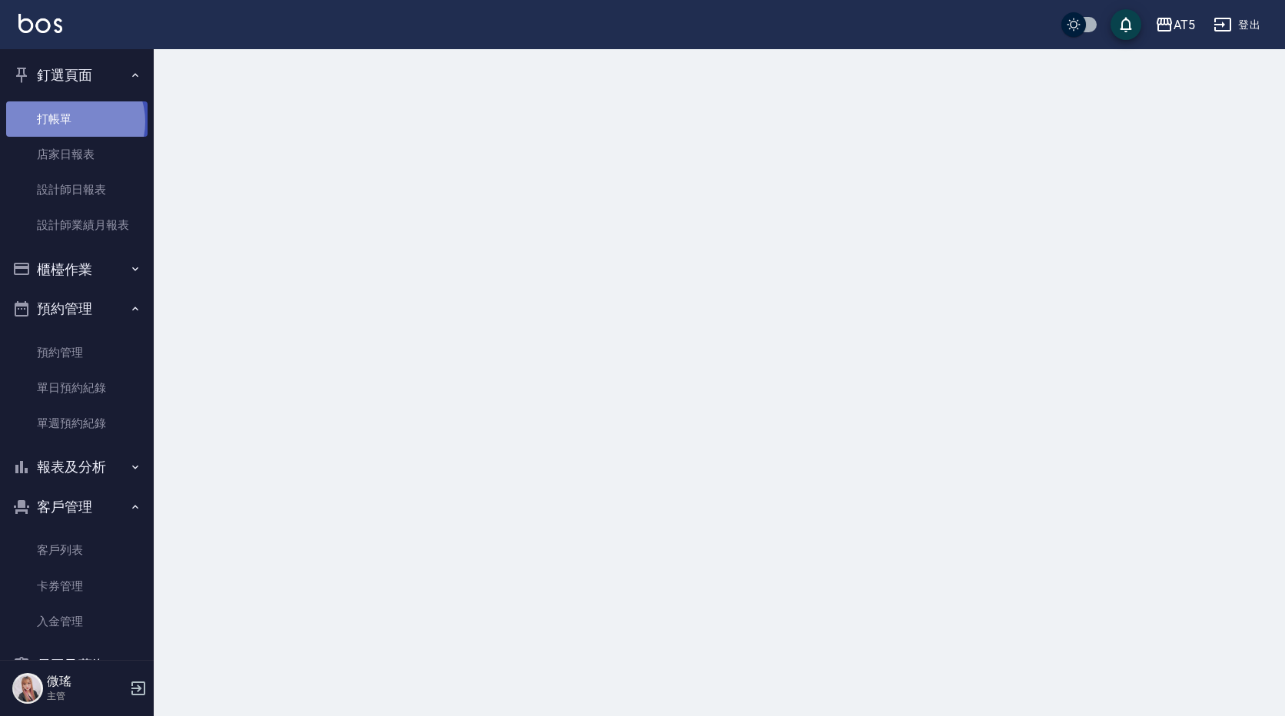
click at [74, 121] on link "打帳單" at bounding box center [76, 118] width 141 height 35
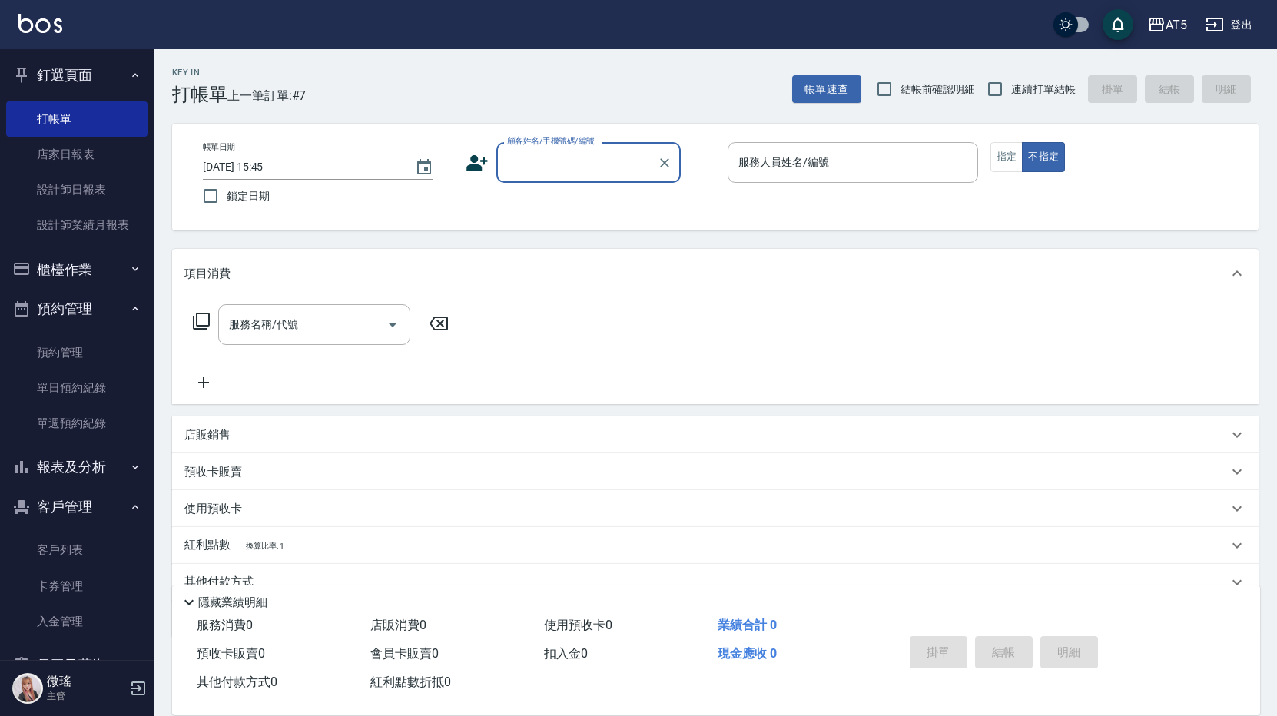
click at [598, 172] on input "顧客姓名/手機號碼/編號" at bounding box center [577, 162] width 148 height 27
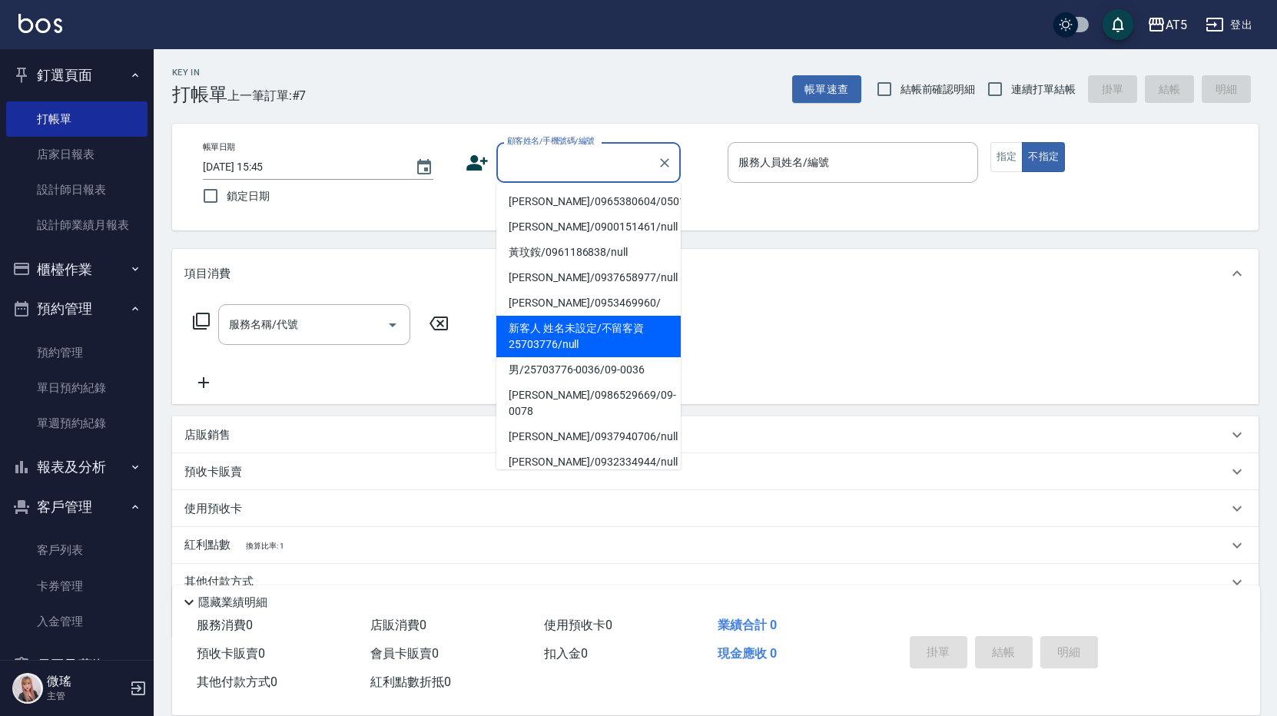
click at [615, 338] on li "新客人 姓名未設定/不留客資25703776/null" at bounding box center [588, 336] width 184 height 41
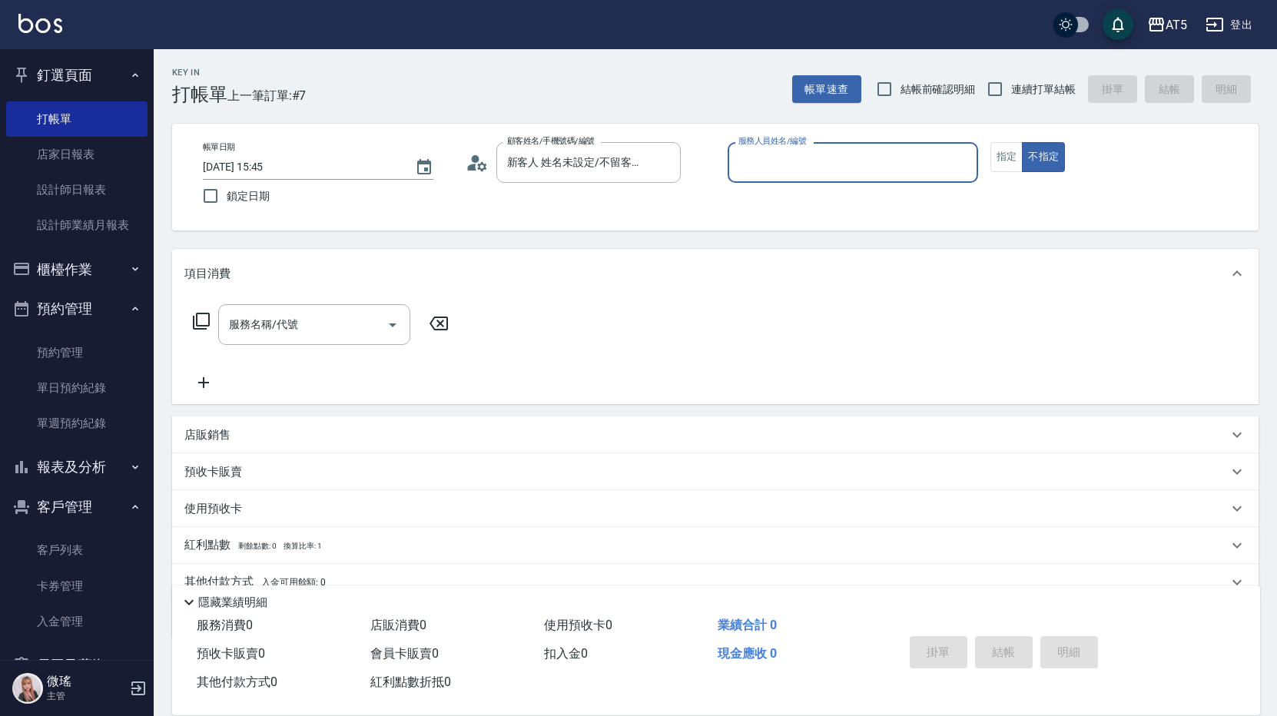
type input "新客人 姓名未設定/不留客資25703776/null"
click at [868, 161] on input "服務人員姓名/編號" at bounding box center [853, 162] width 237 height 27
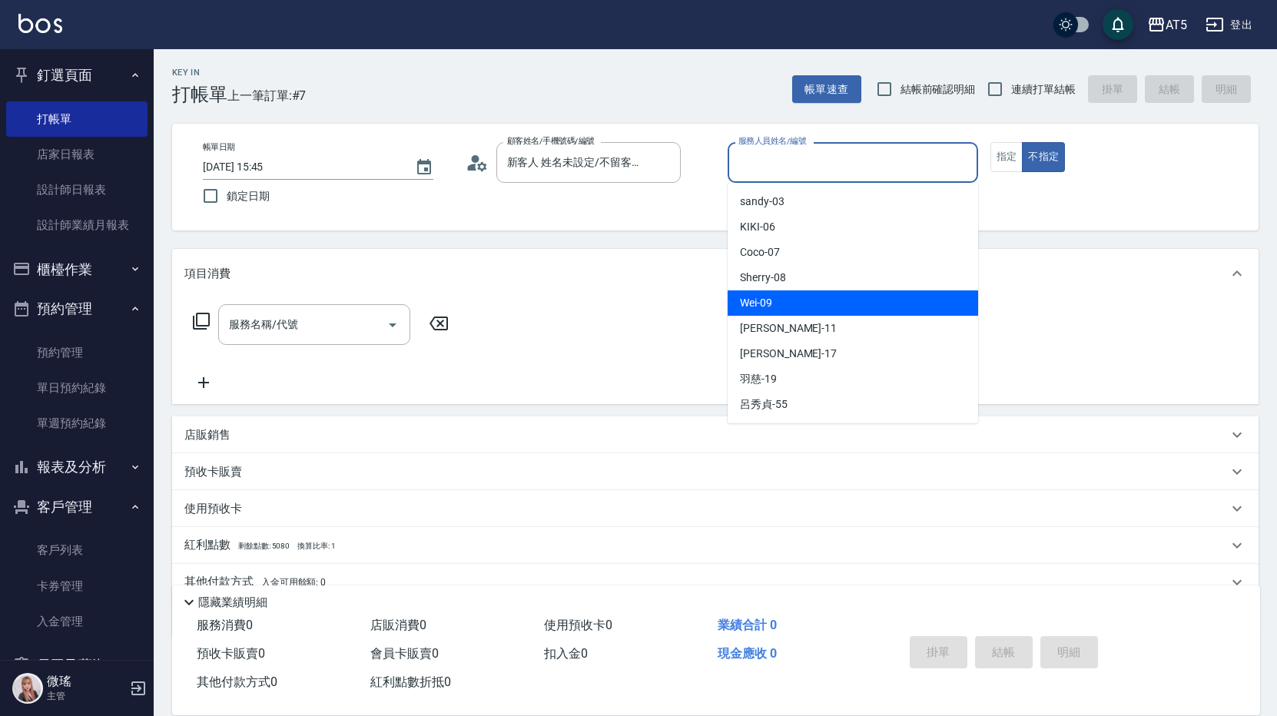
click at [807, 301] on div "Wei -09" at bounding box center [853, 302] width 250 height 25
type input "Wei-09"
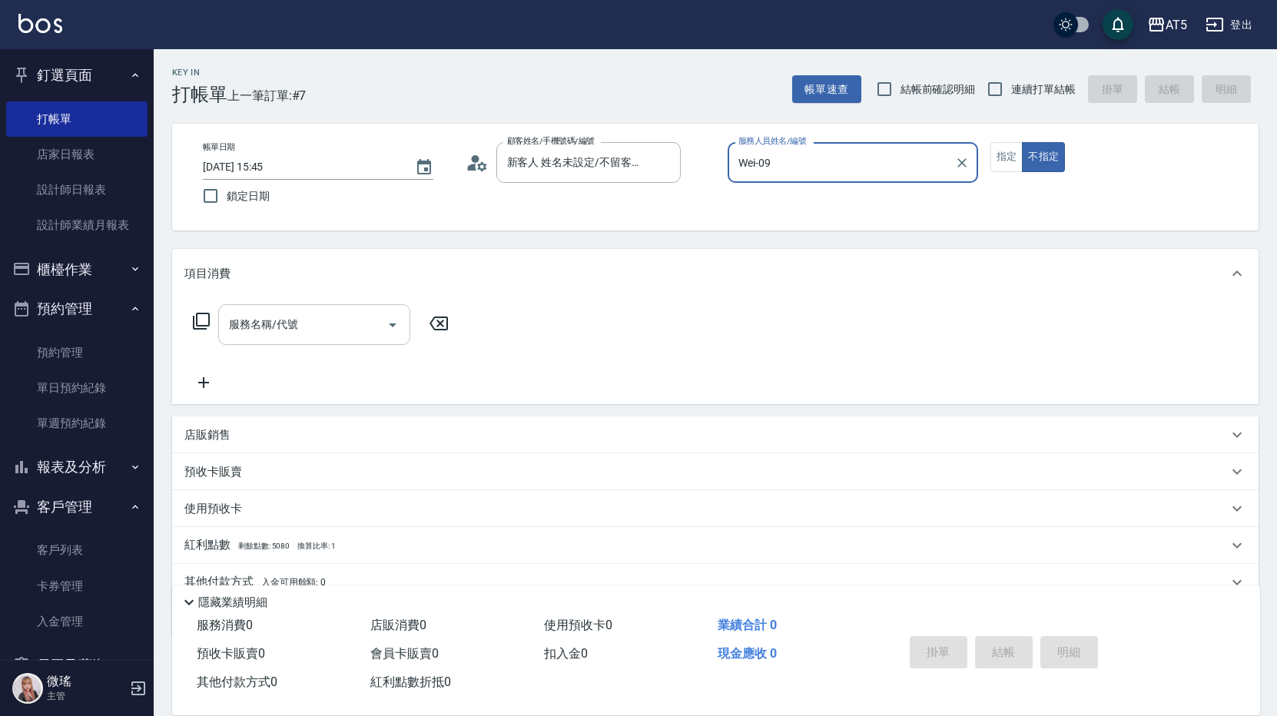
click at [322, 339] on div "服務名稱/代號" at bounding box center [314, 324] width 192 height 41
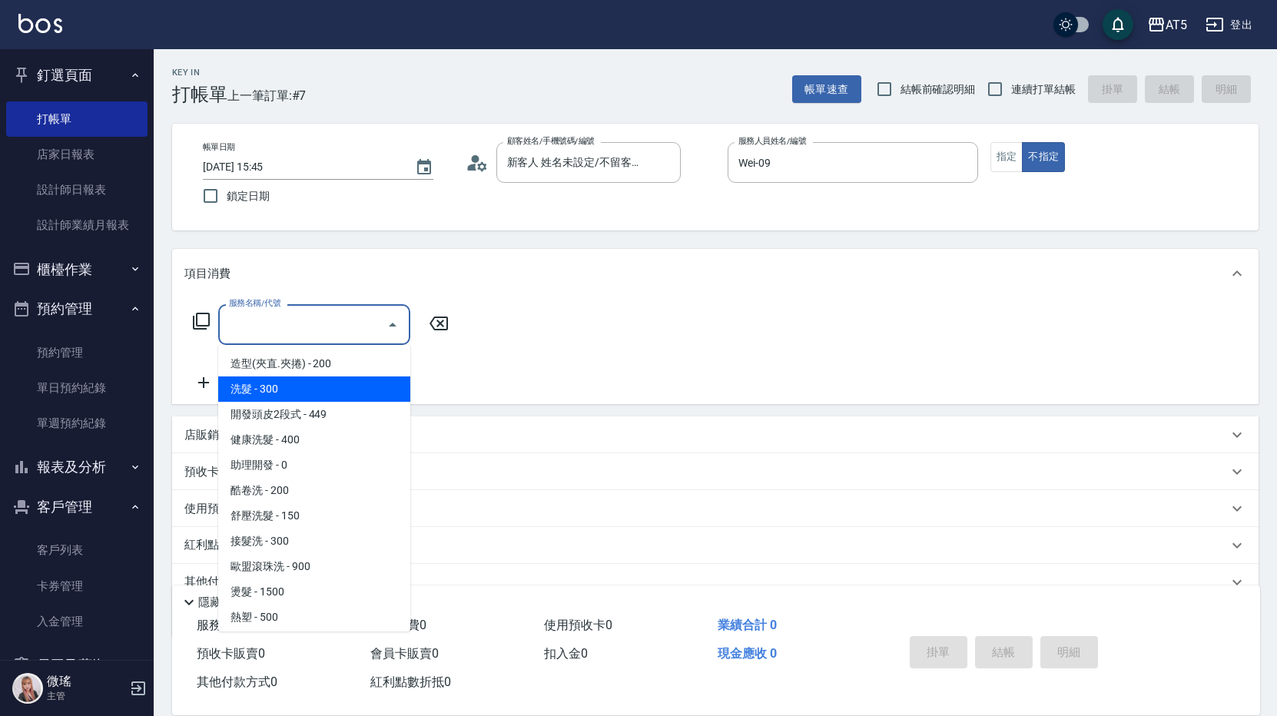
click at [294, 388] on span "洗髮 - 300" at bounding box center [314, 388] width 192 height 25
type input "洗髮(201)"
type input "30"
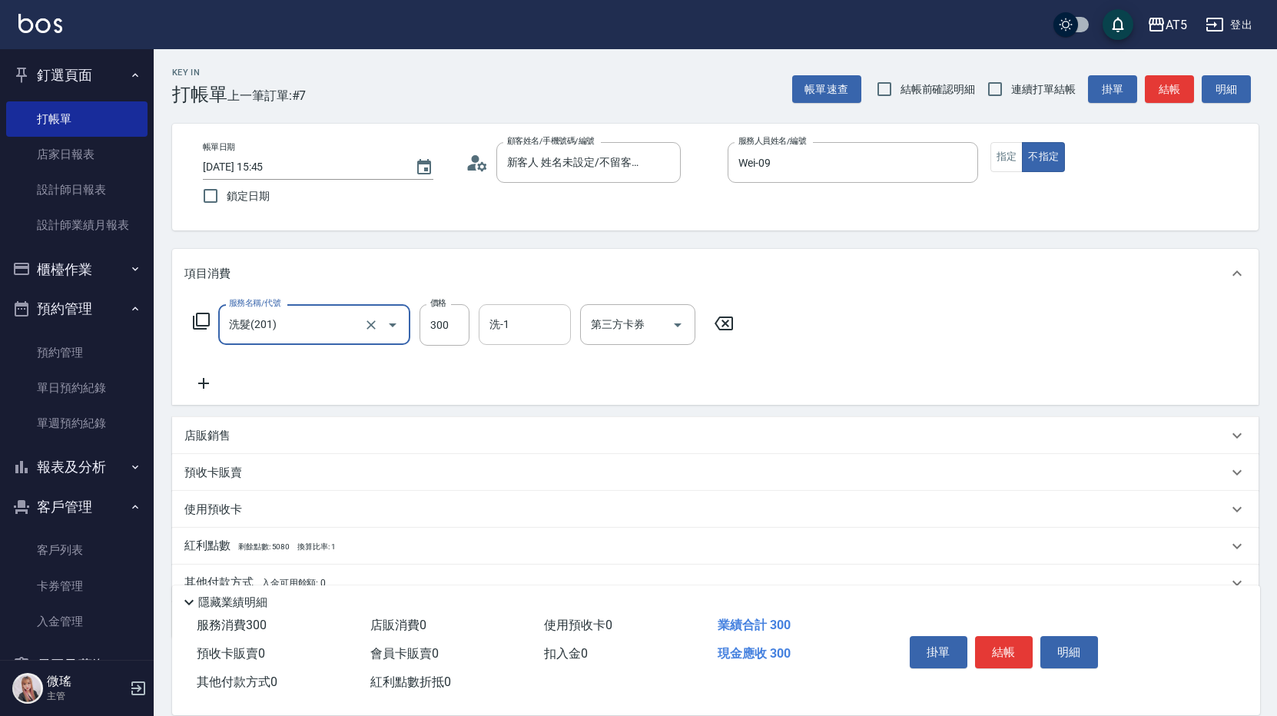
click at [511, 332] on input "洗-1" at bounding box center [525, 324] width 78 height 27
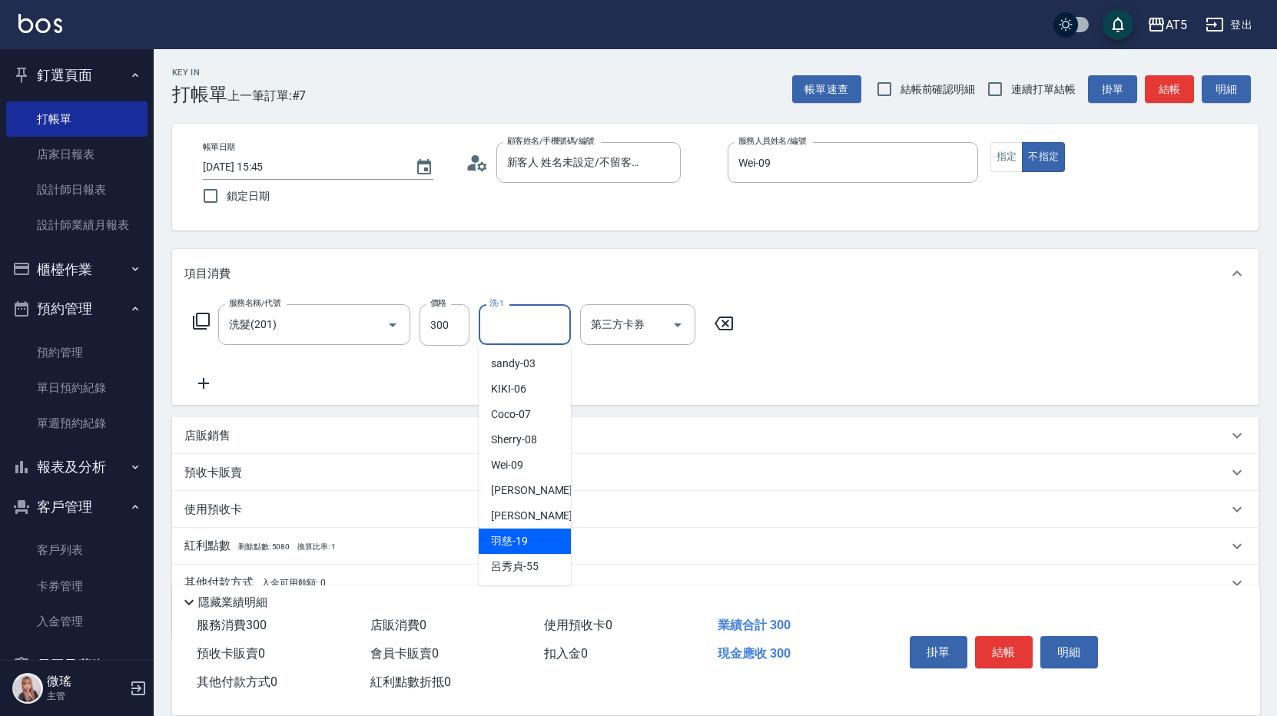
click at [510, 546] on span "羽慈 -19" at bounding box center [509, 541] width 37 height 16
type input "羽慈-19"
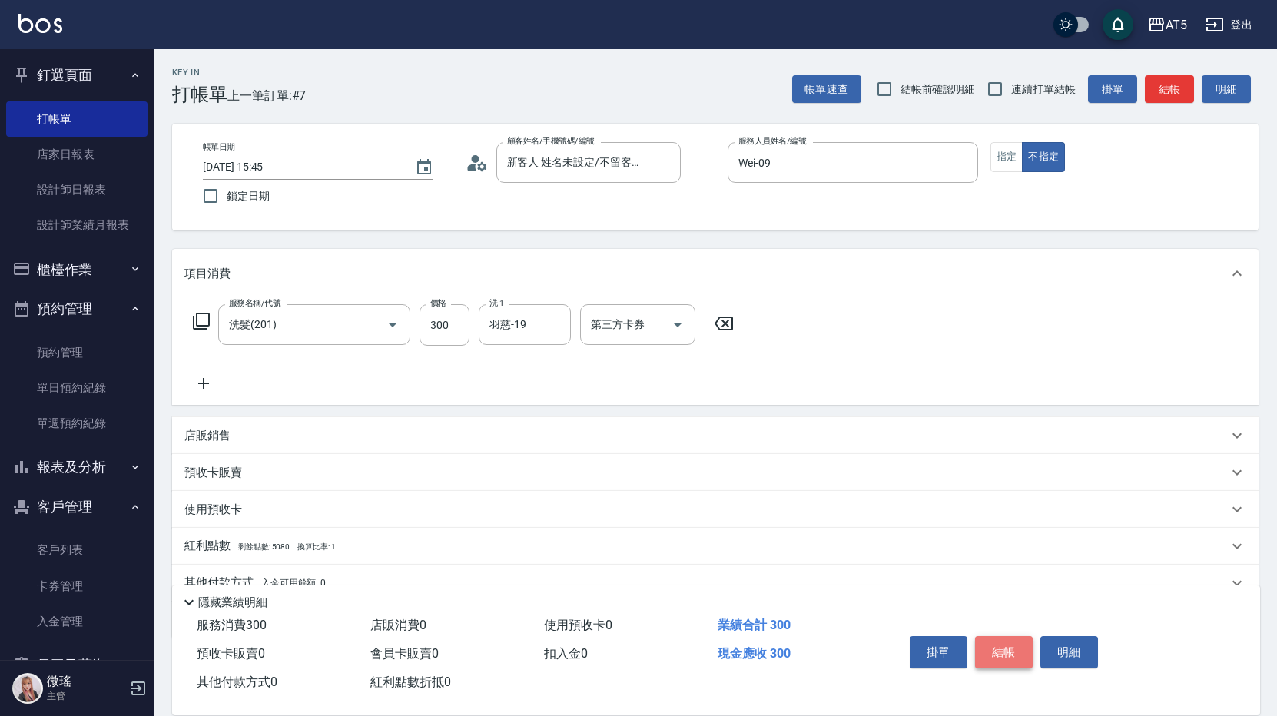
click at [1025, 642] on button "結帳" at bounding box center [1004, 652] width 58 height 32
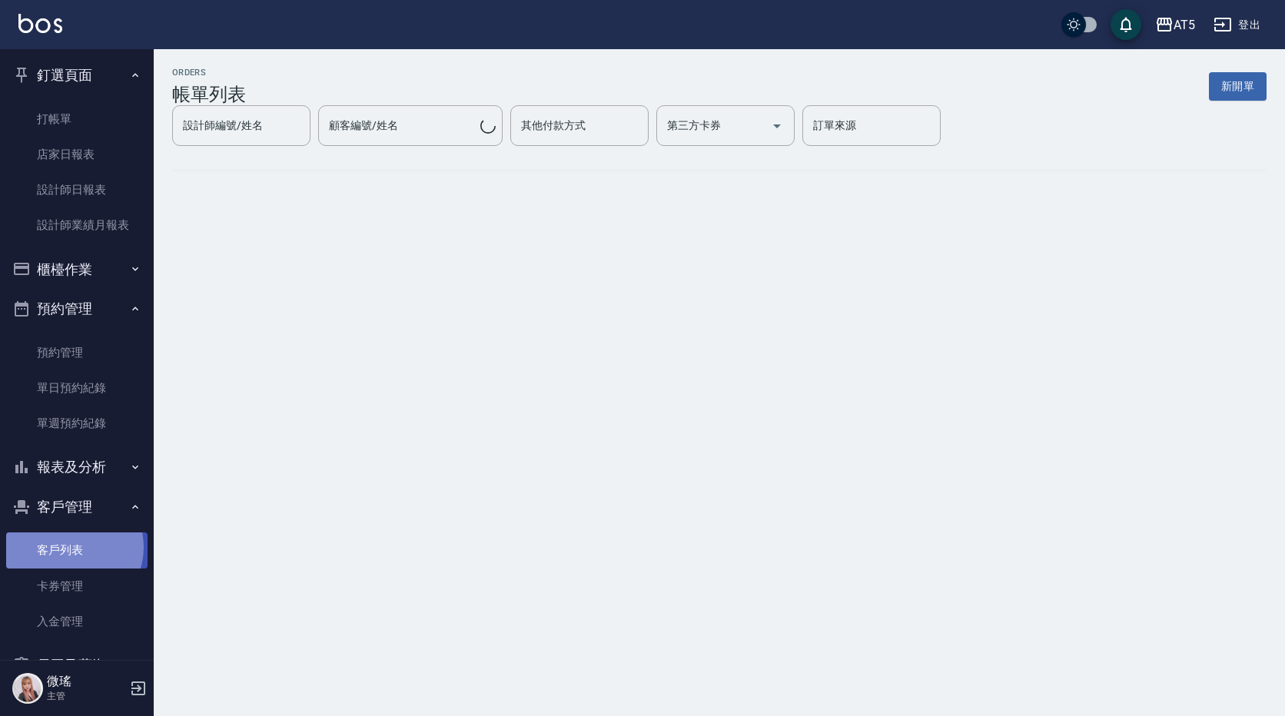
click at [69, 547] on link "客戶列表" at bounding box center [76, 549] width 141 height 35
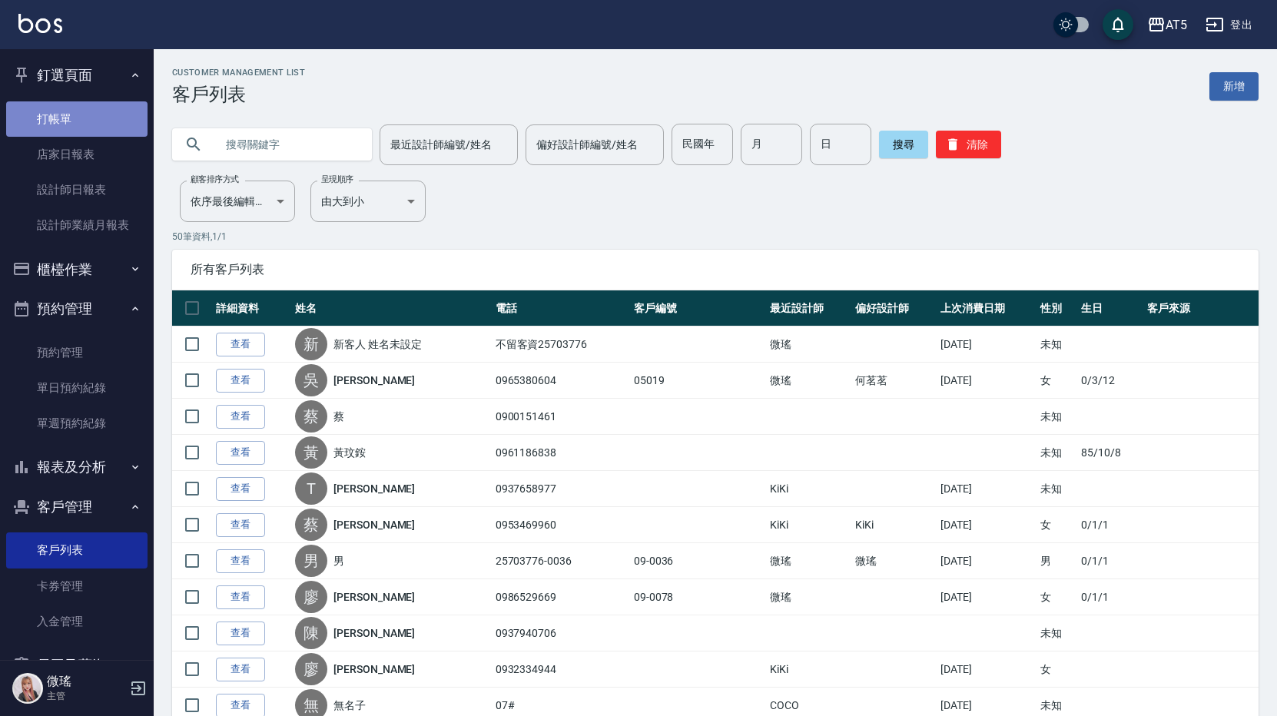
click at [83, 131] on link "打帳單" at bounding box center [76, 118] width 141 height 35
